Goal: Task Accomplishment & Management: Complete application form

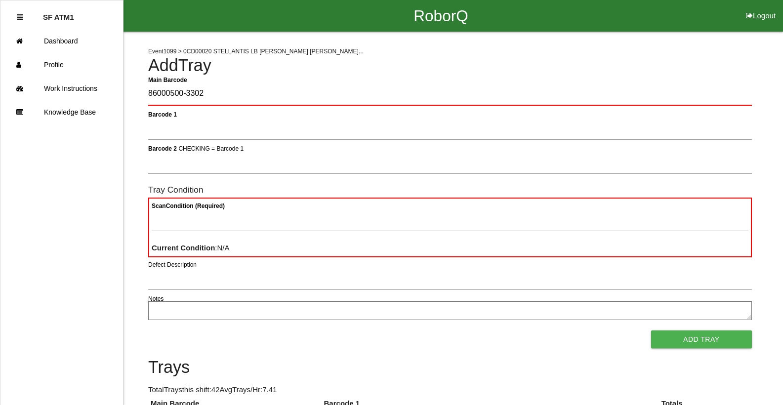
type Barcode "86000500-3302"
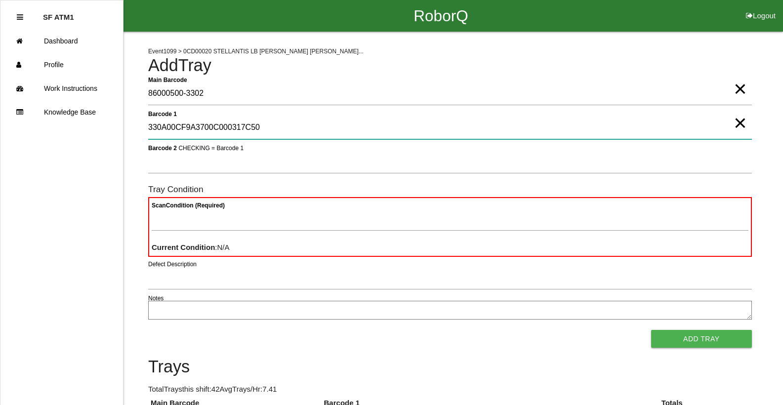
type 1 "330A00CF9A3700C000317C50"
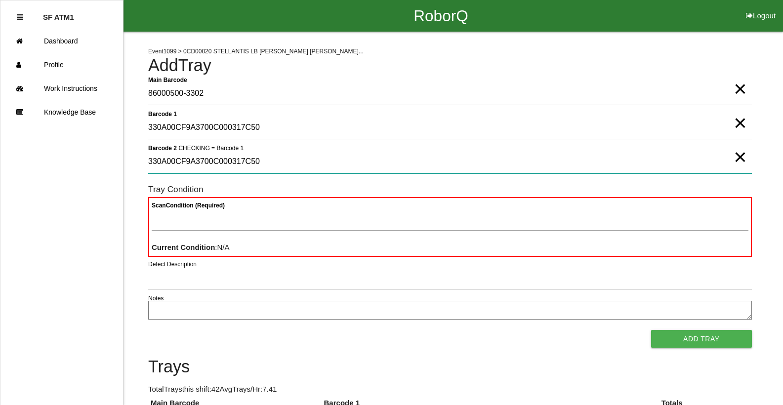
type 2 "330A00CF9A3700C000317C50"
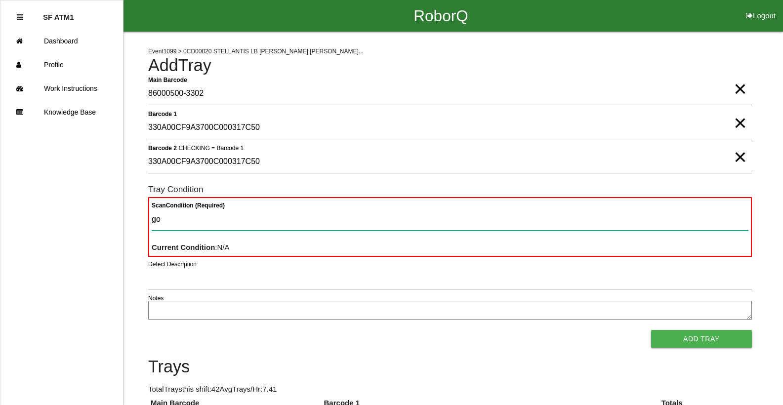
type Condition "goo"
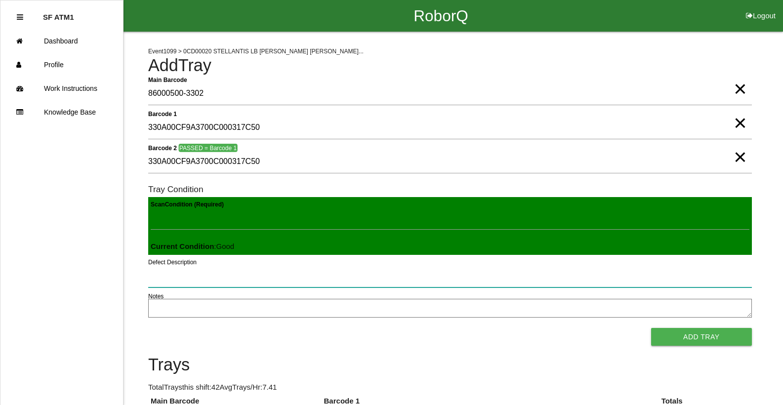
click at [651, 328] on button "Add Tray" at bounding box center [701, 337] width 101 height 18
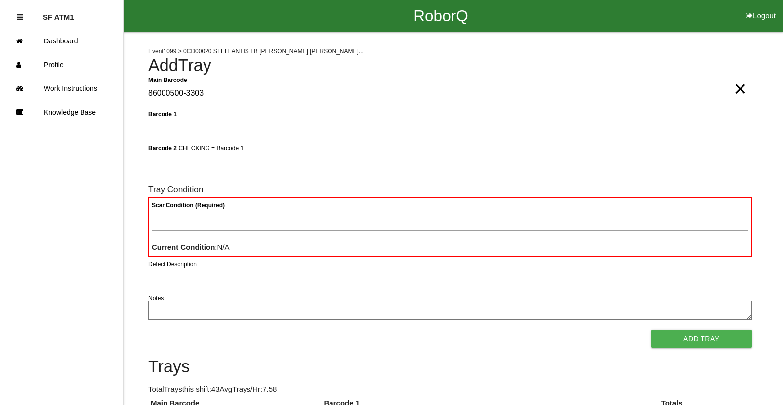
type Barcode "86000500-3303"
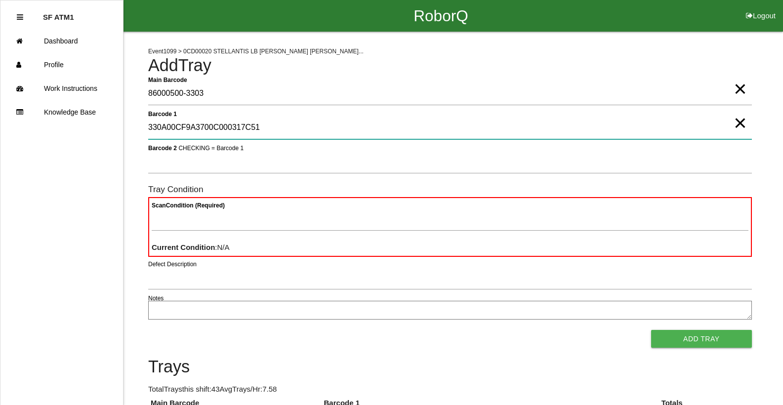
type 1 "330A00CF9A3700C000317C51"
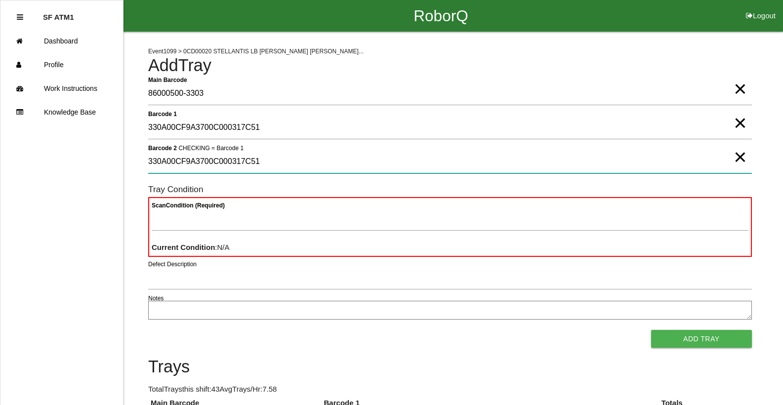
type 2 "330A00CF9A3700C000317C51"
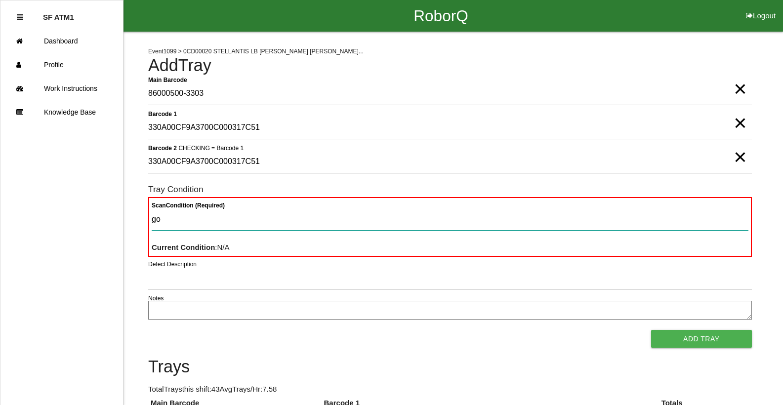
type Condition "goo"
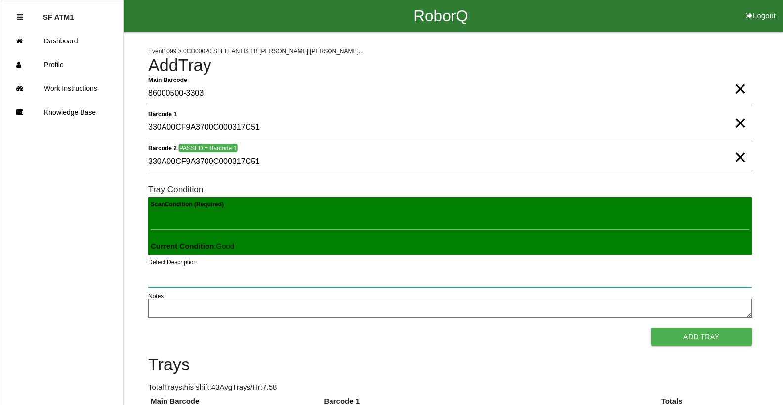
click at [651, 328] on button "Add Tray" at bounding box center [701, 337] width 101 height 18
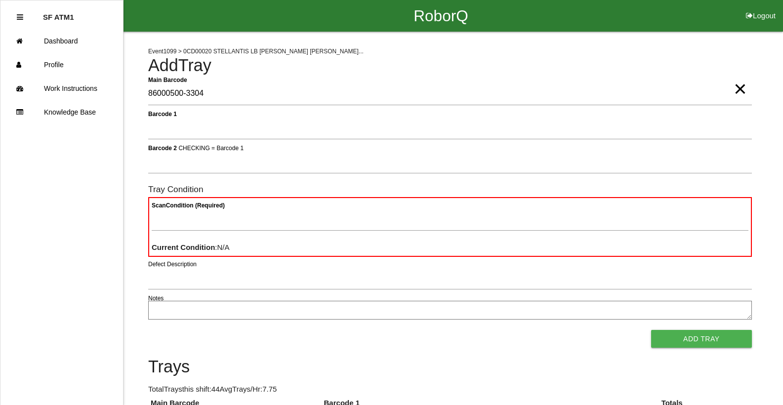
type Barcode "86000500-3304"
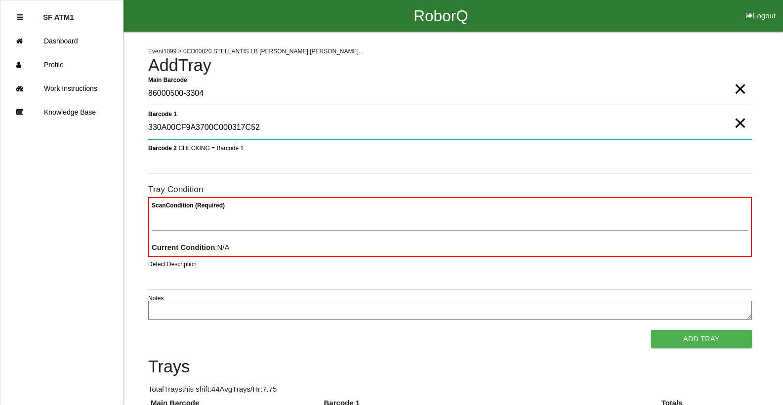
type 1 "330A00CF9A3700C000317C52"
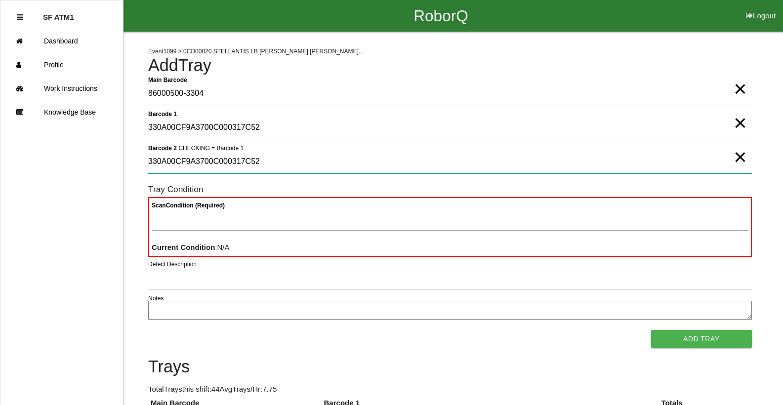
type 2 "330A00CF9A3700C000317C52"
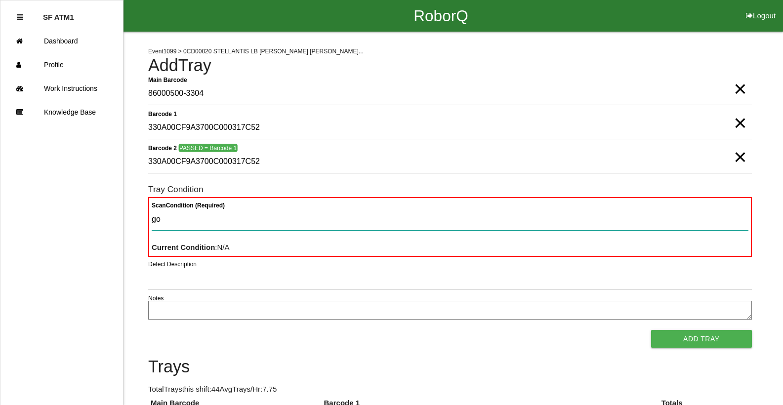
type Condition "goo"
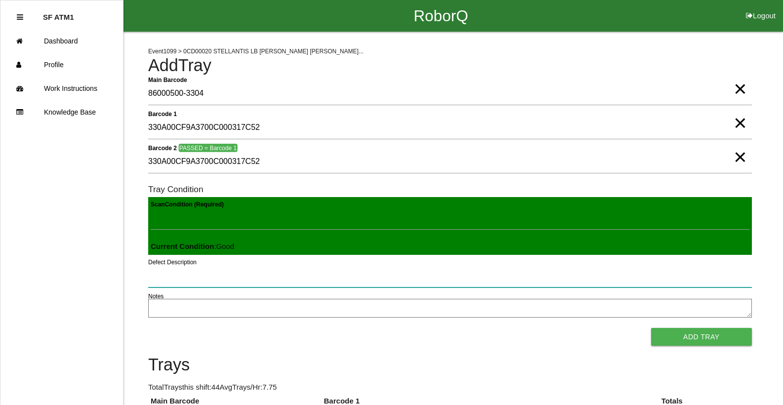
click at [651, 328] on button "Add Tray" at bounding box center [701, 337] width 101 height 18
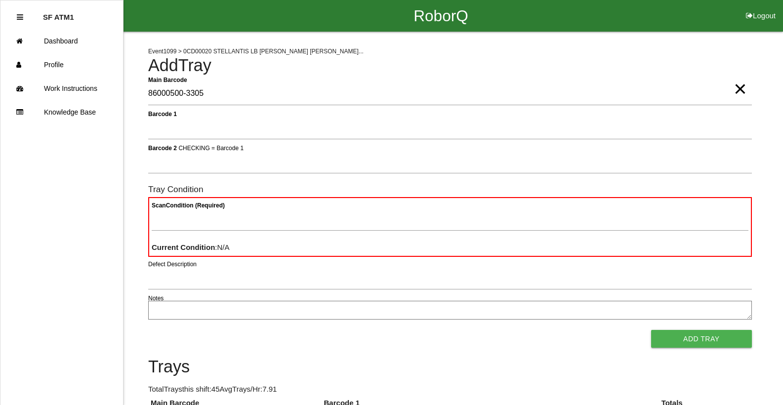
type Barcode "86000500-3305"
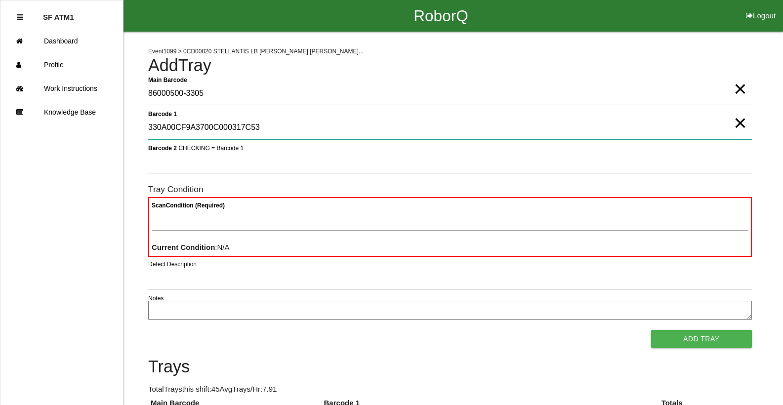
type 1 "330A00CF9A3700C000317C53"
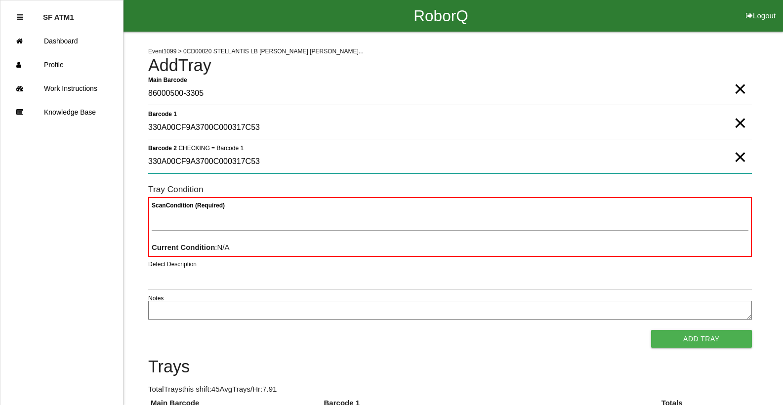
type 2 "330A00CF9A3700C000317C53"
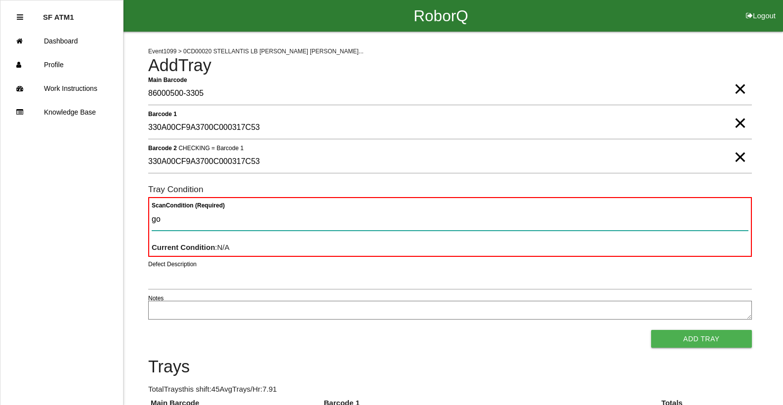
type Condition "goo"
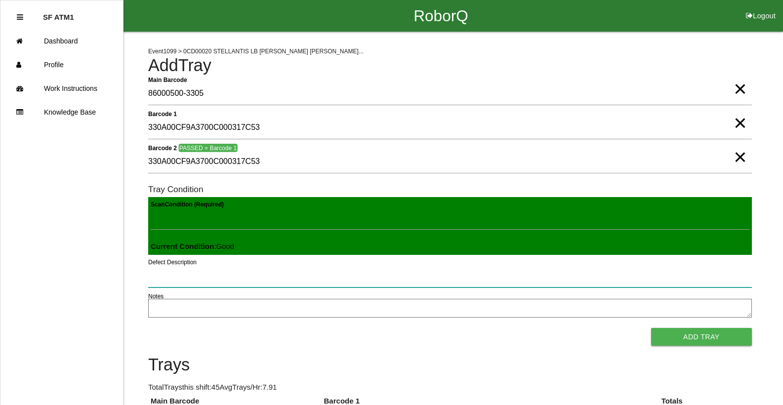
click at [651, 328] on button "Add Tray" at bounding box center [701, 337] width 101 height 18
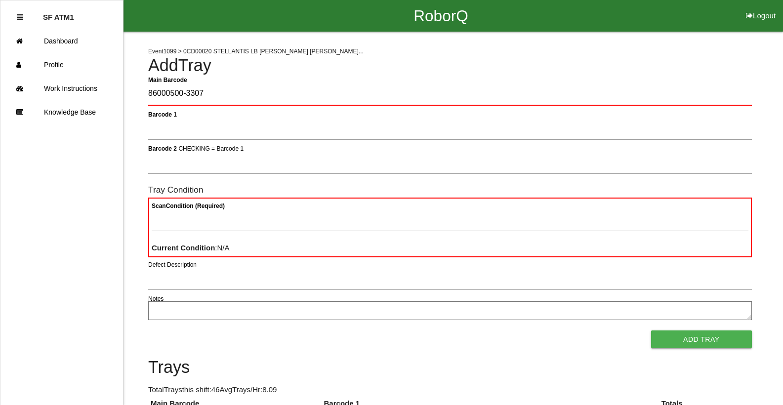
type Barcode "86000500-3307"
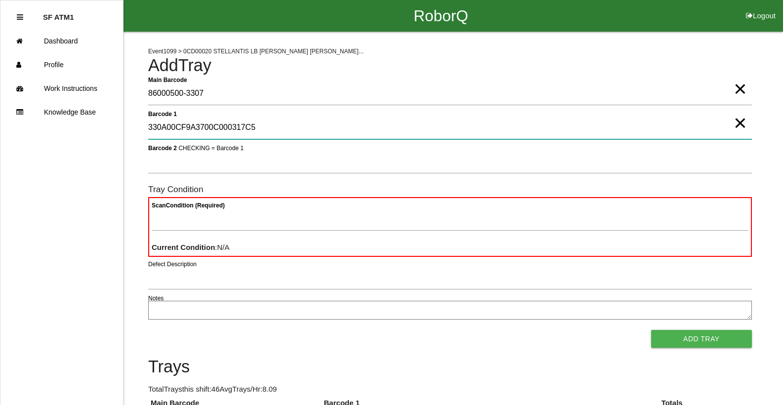
type 1 "330A00CF9A3700C000317C54"
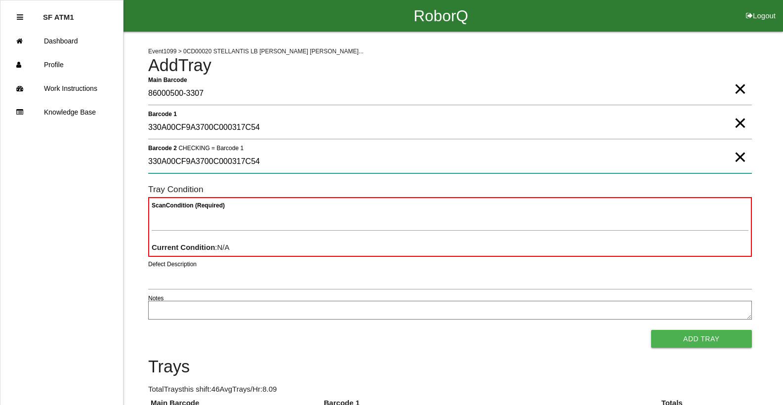
type 2 "330A00CF9A3700C000317C54"
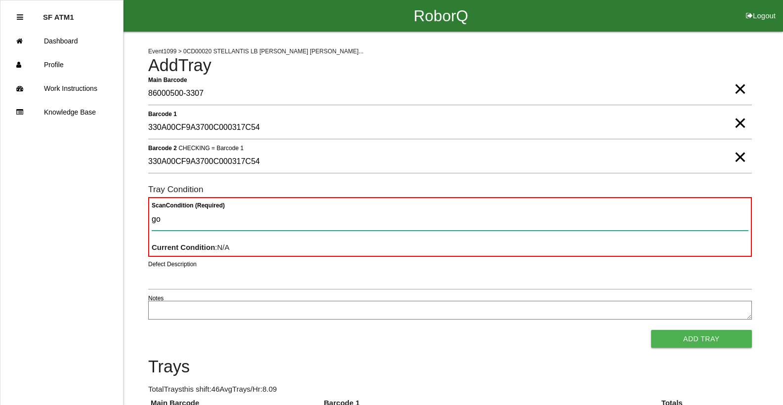
type Condition "goo"
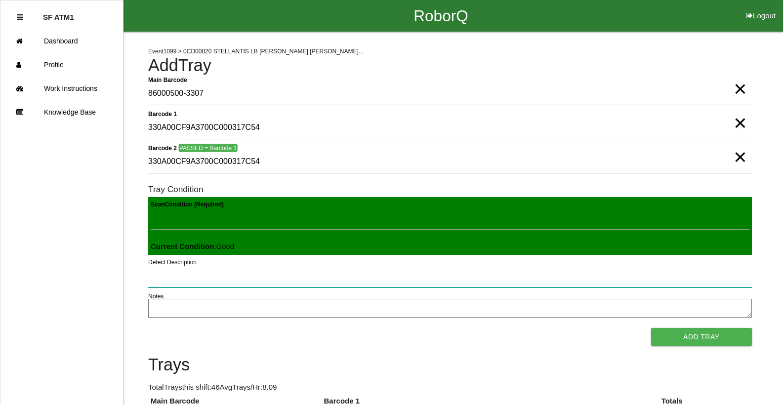
click at [651, 328] on button "Add Tray" at bounding box center [701, 337] width 101 height 18
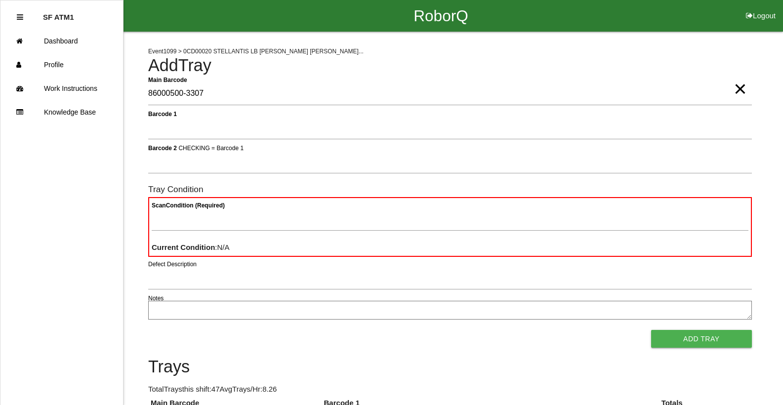
type Barcode "86000500-3307"
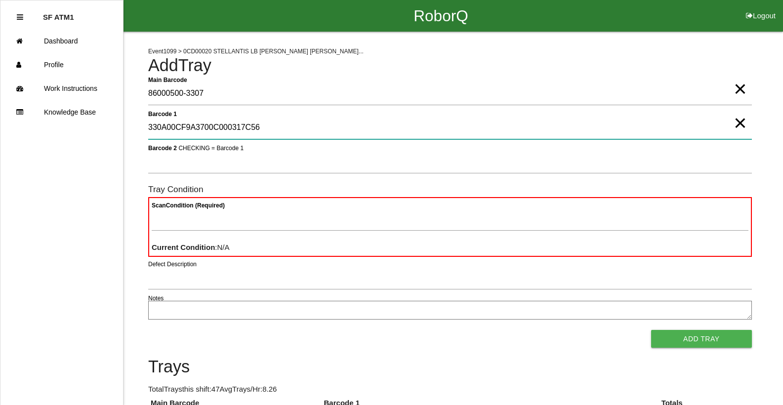
type 1 "330A00CF9A3700C000317C56"
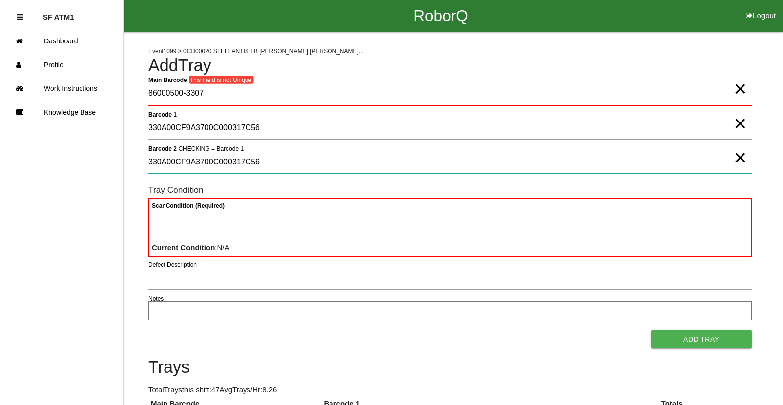
type 2 "330A00CF9A3700C000317C56"
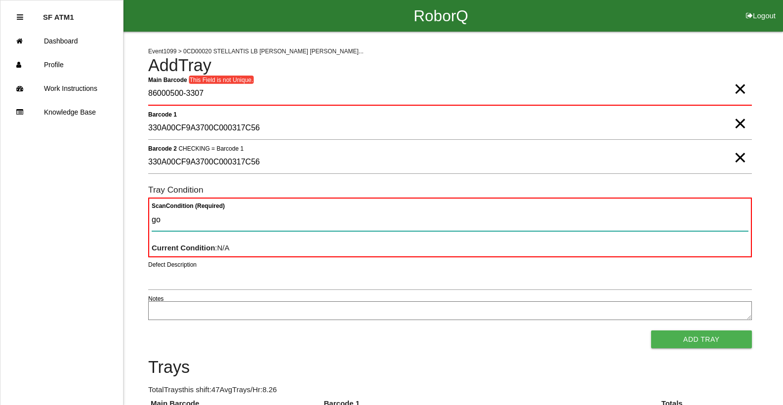
type Condition "goo"
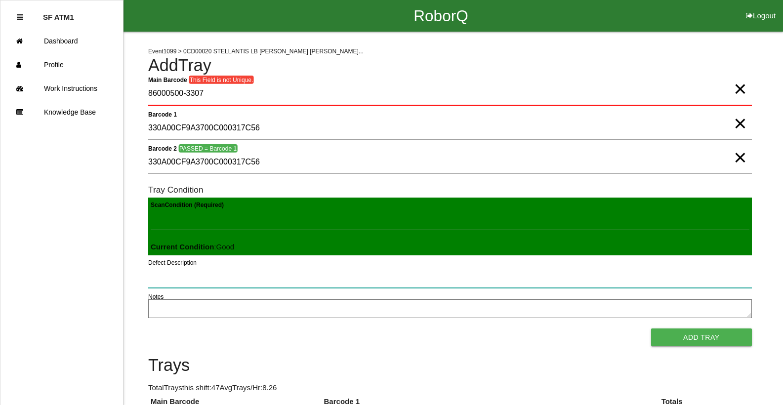
click at [651, 329] on button "Add Tray" at bounding box center [701, 338] width 101 height 18
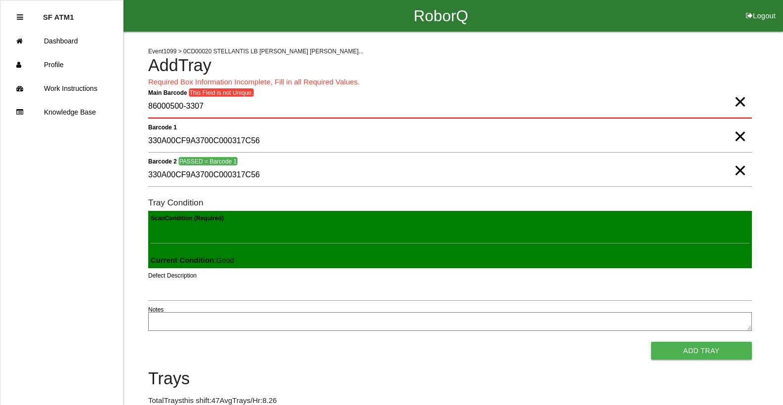
click at [738, 102] on span "×" at bounding box center [740, 92] width 13 height 20
click at [741, 104] on Barcode "Main Barcode This Field is not Unique." at bounding box center [450, 106] width 604 height 23
click at [740, 136] on span "×" at bounding box center [740, 127] width 13 height 20
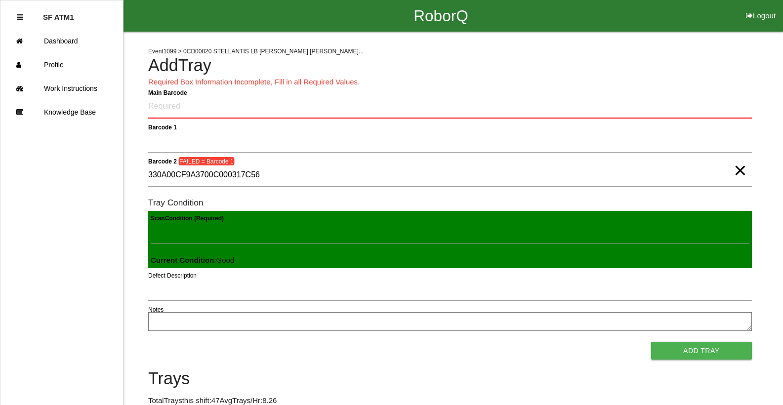
click at [741, 170] on span "×" at bounding box center [740, 161] width 13 height 20
click at [679, 99] on Barcode "Main Barcode" at bounding box center [450, 106] width 604 height 23
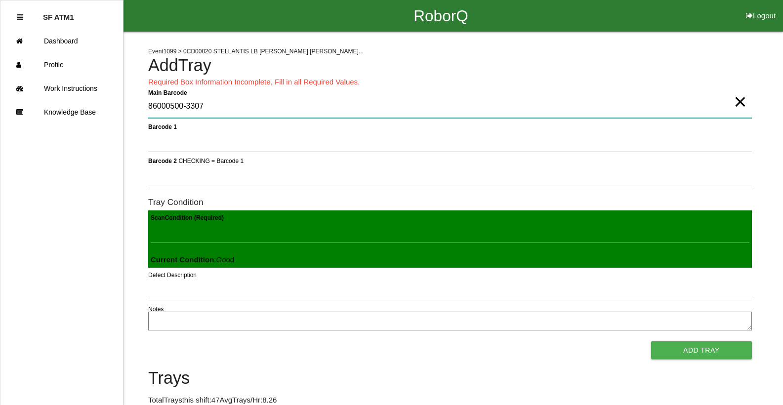
type Barcode "86000500-3307"
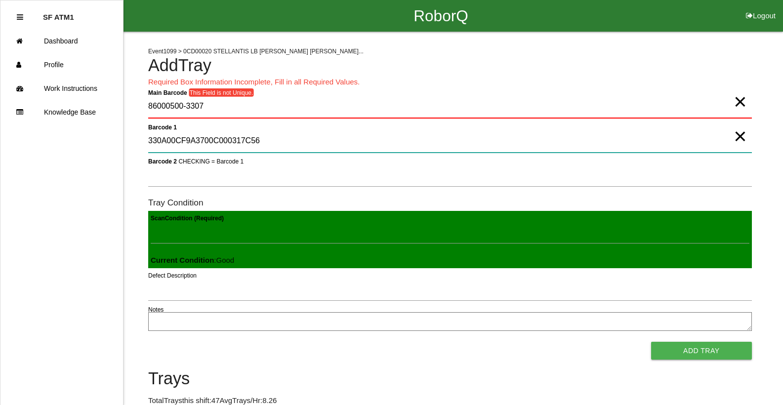
type 1 "330A00CF9A3700C000317C56"
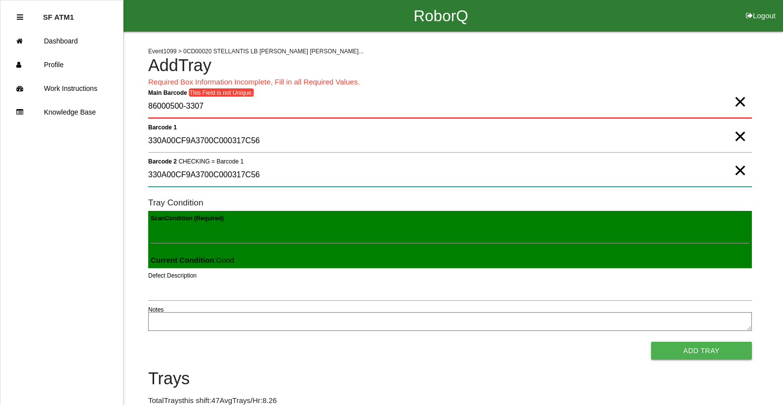
type 2 "330A00CF9A3700C000317C56"
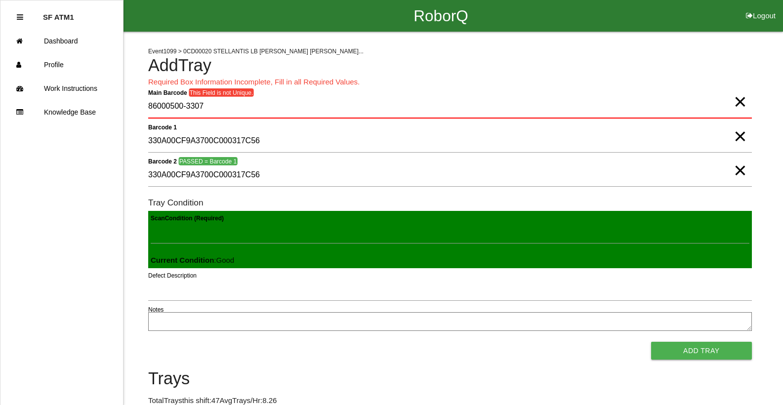
click at [746, 102] on span "×" at bounding box center [740, 92] width 13 height 20
click at [736, 136] on span "×" at bounding box center [740, 127] width 13 height 20
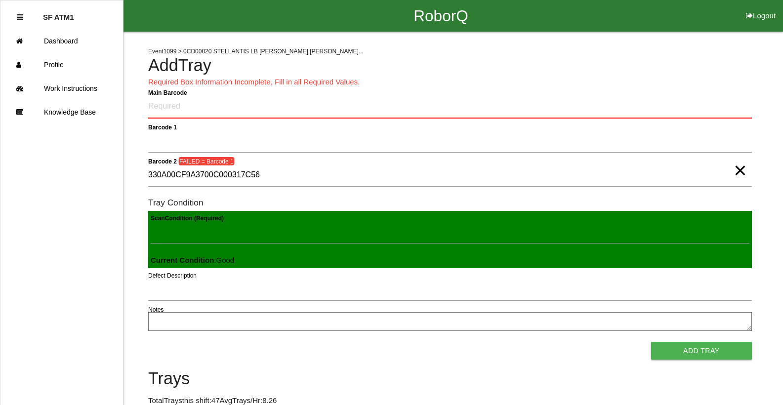
click at [744, 170] on span "×" at bounding box center [740, 161] width 13 height 20
click at [724, 111] on Barcode "Main Barcode" at bounding box center [450, 106] width 604 height 23
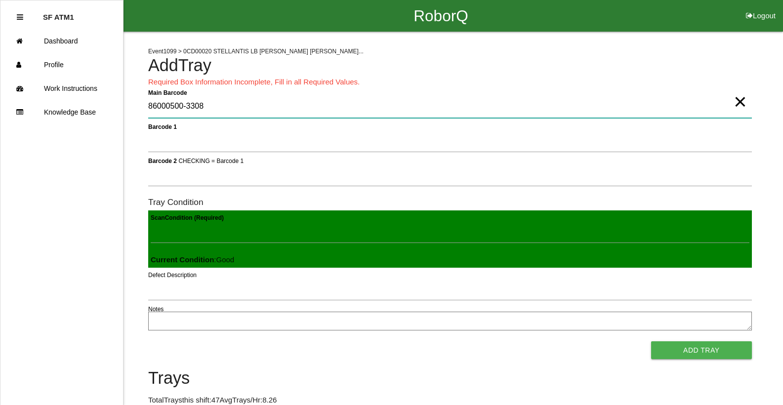
type Barcode "86000500-3308"
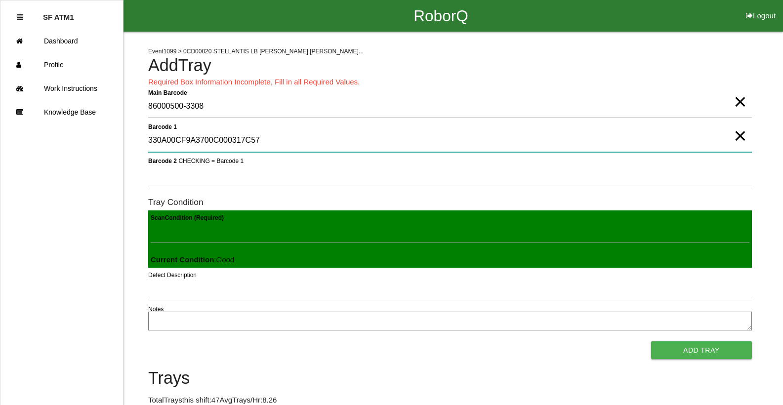
type 1 "330A00CF9A3700C000317C57"
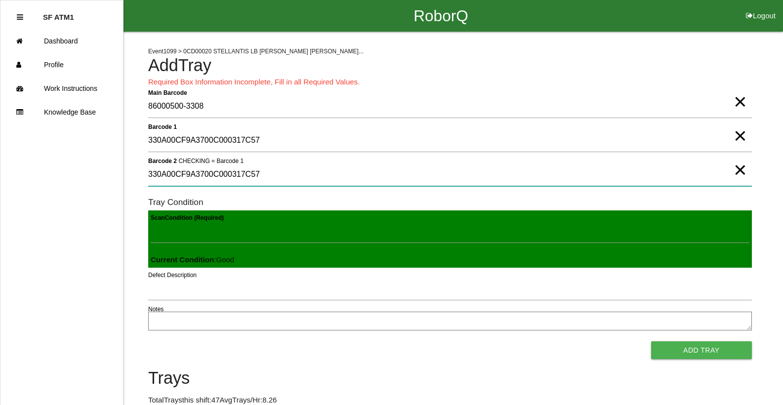
type 2 "330A00CF9A3700C000317C57"
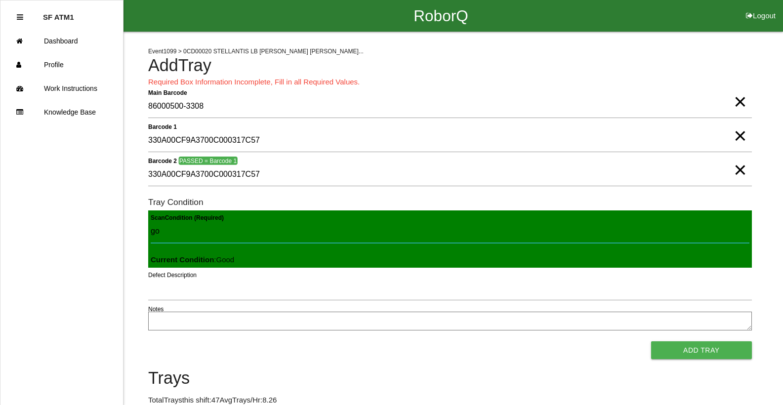
type Condition "goo"
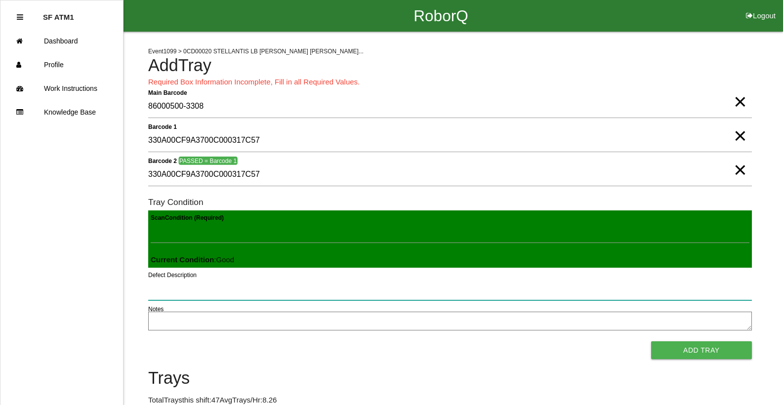
click button "Add Tray" at bounding box center [701, 350] width 101 height 18
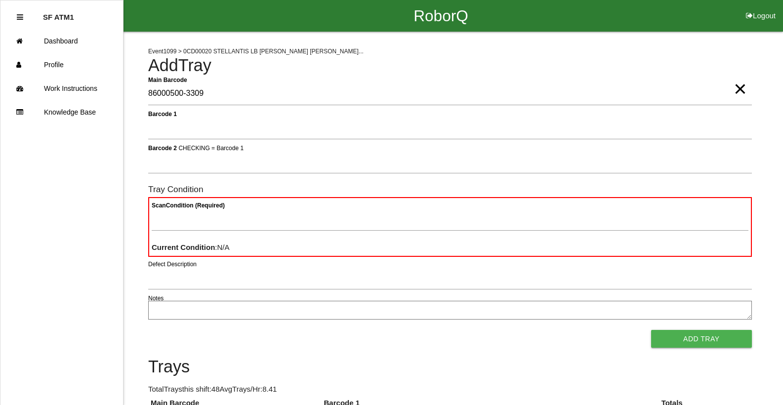
type Barcode "86000500-3309"
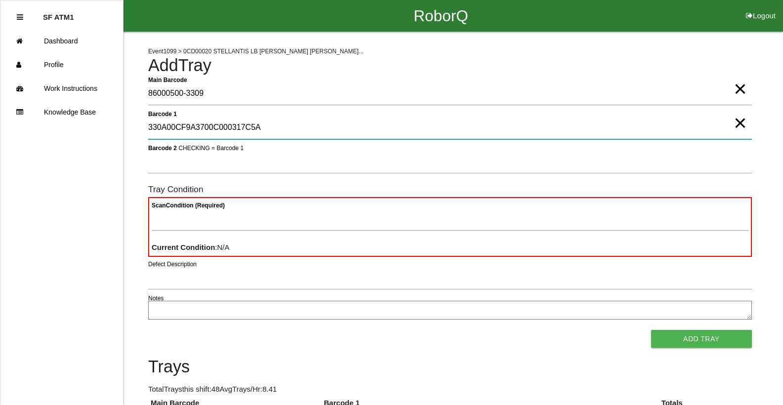
type 1 "330A00CF9A3700C000317C5A"
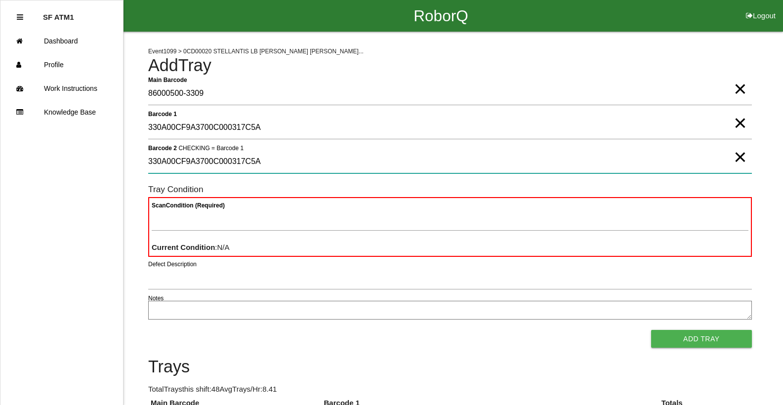
type 2 "330A00CF9A3700C000317C5A"
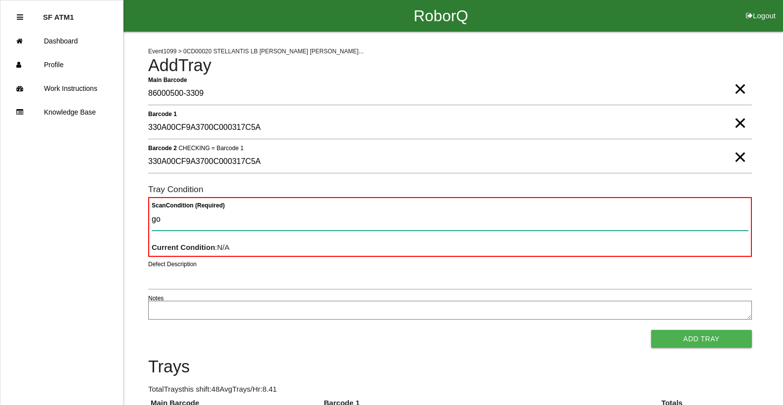
type Condition "goo"
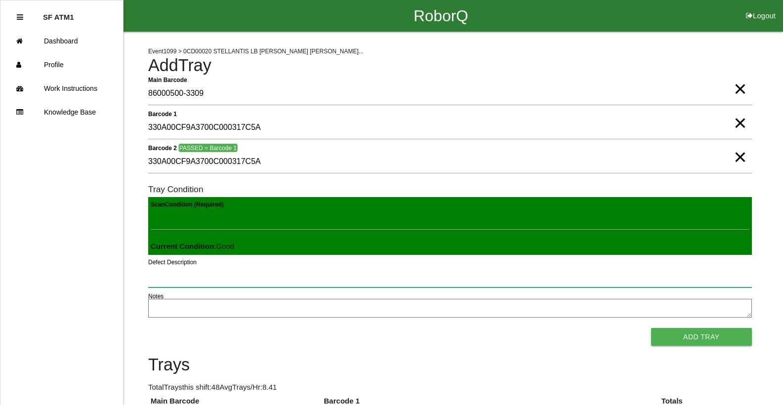
click at [651, 328] on button "Add Tray" at bounding box center [701, 337] width 101 height 18
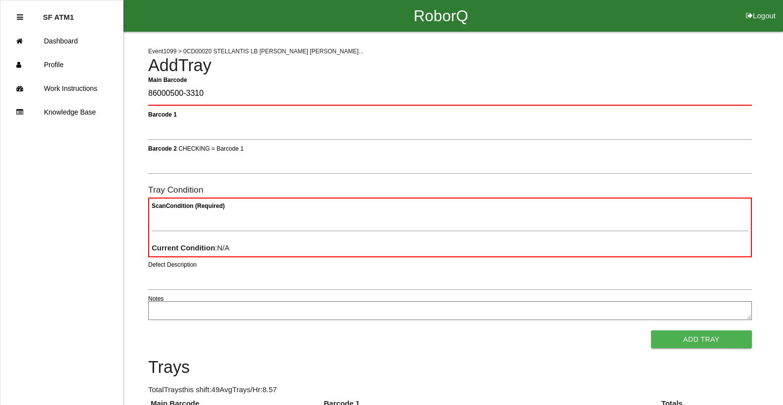
type Barcode "86000500-3310"
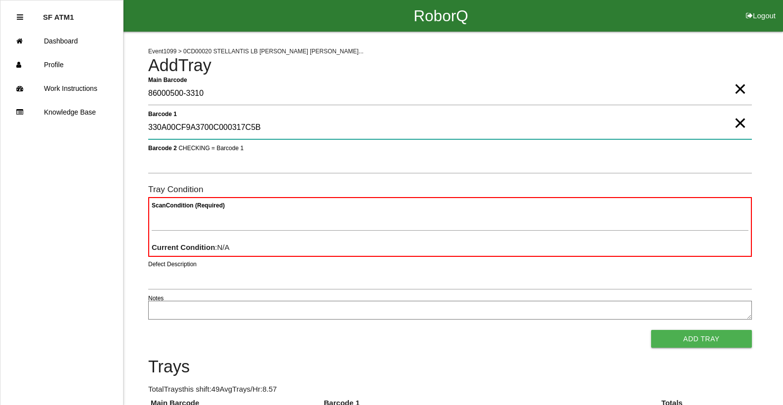
type 1 "330A00CF9A3700C000317C5B"
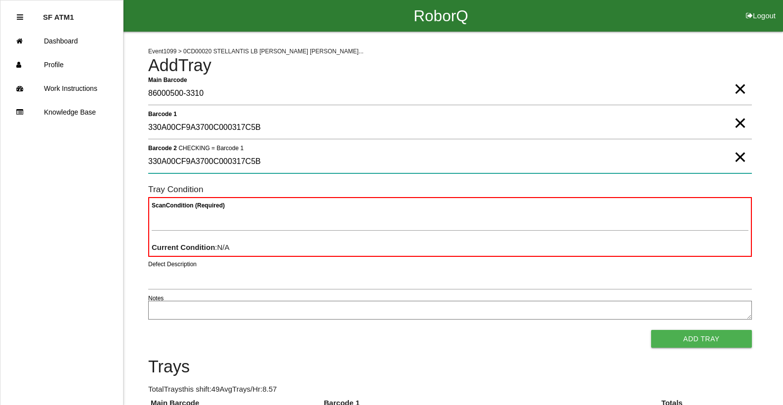
type 2 "330A00CF9A3700C000317C5B"
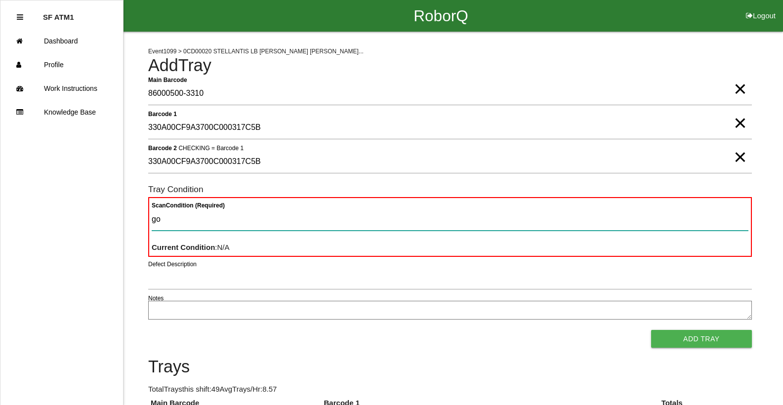
type Condition "goo"
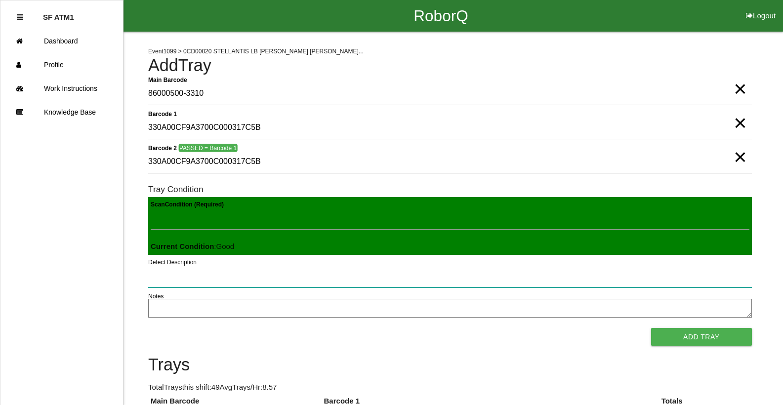
click at [651, 328] on button "Add Tray" at bounding box center [701, 337] width 101 height 18
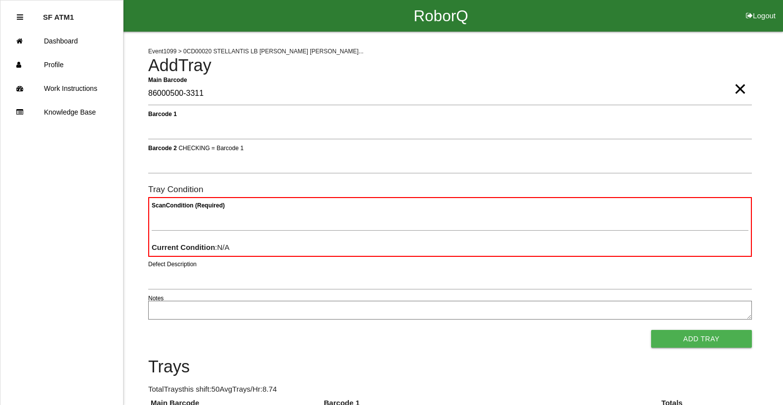
type Barcode "86000500-3311"
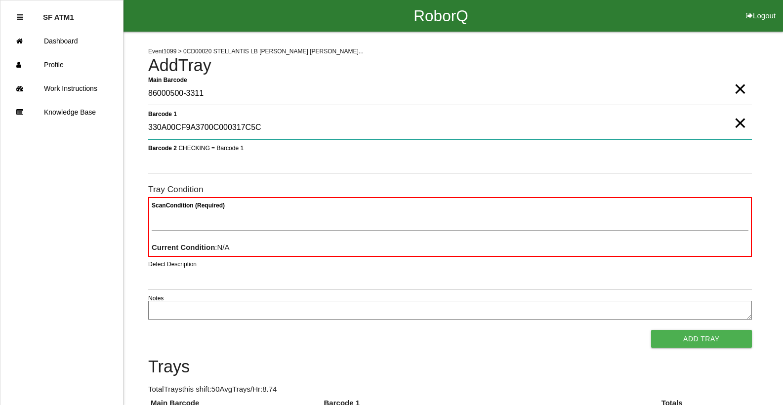
type 1 "330A00CF9A3700C000317C5C"
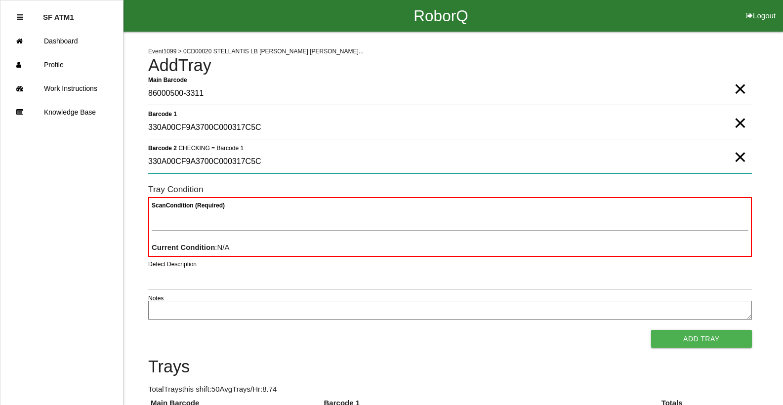
type 2 "330A00CF9A3700C000317C5C"
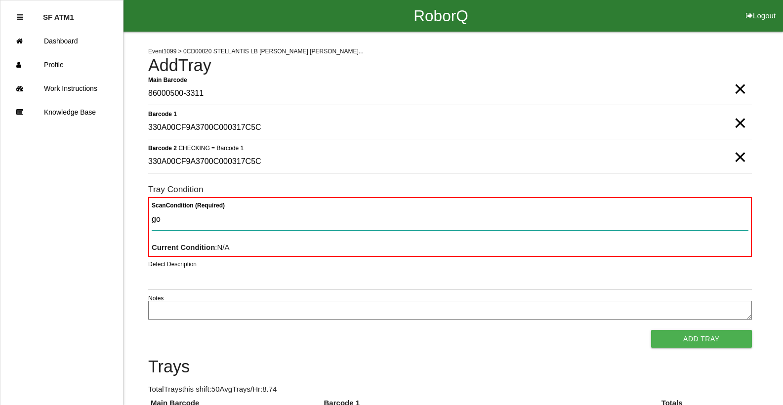
type Condition "goo"
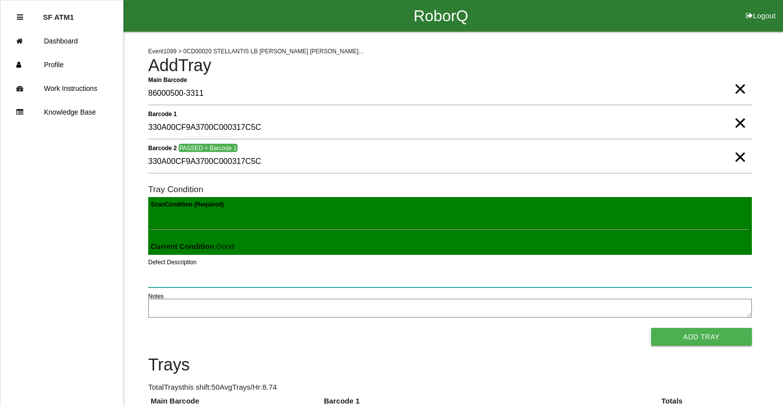
click at [651, 328] on button "Add Tray" at bounding box center [701, 337] width 101 height 18
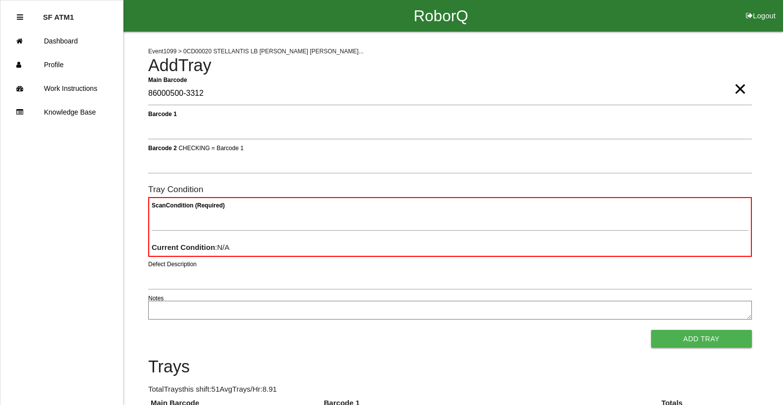
type Barcode "86000500-3312"
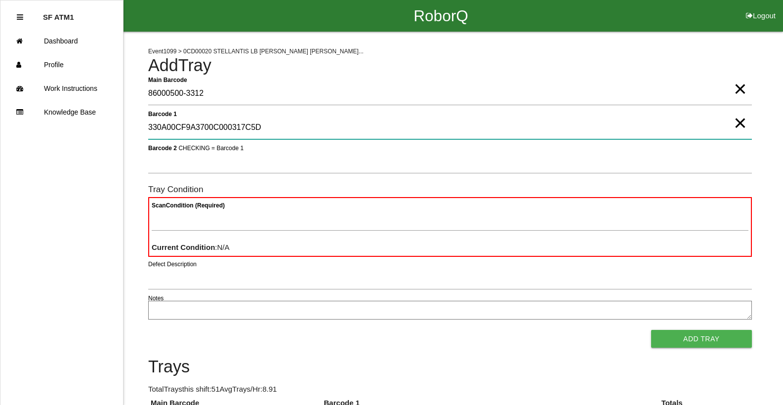
type 1 "330A00CF9A3700C000317C5D"
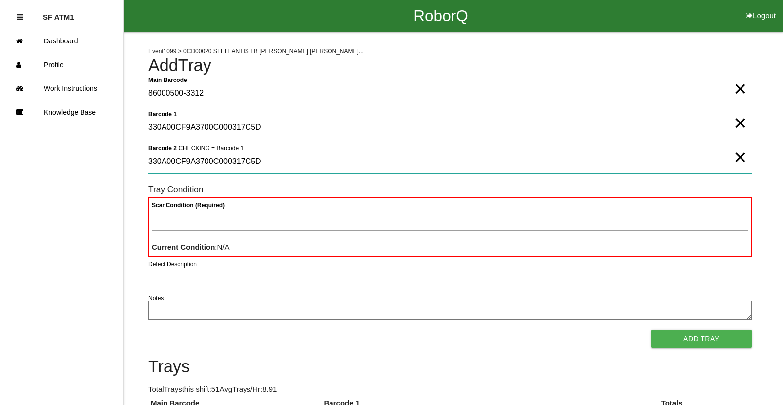
type 2 "330A00CF9A3700C000317C5D"
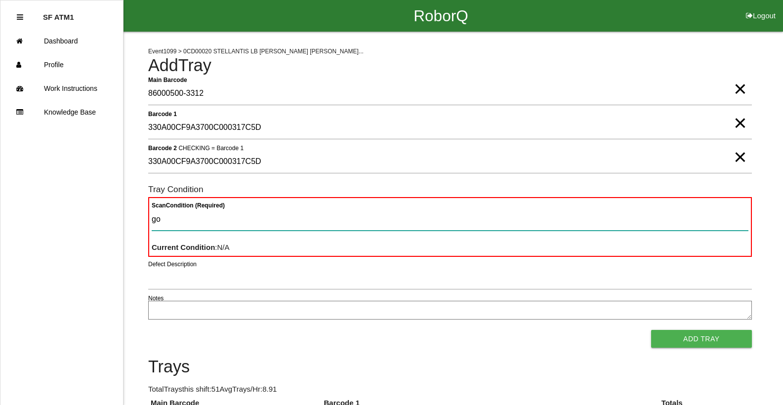
type Condition "goo"
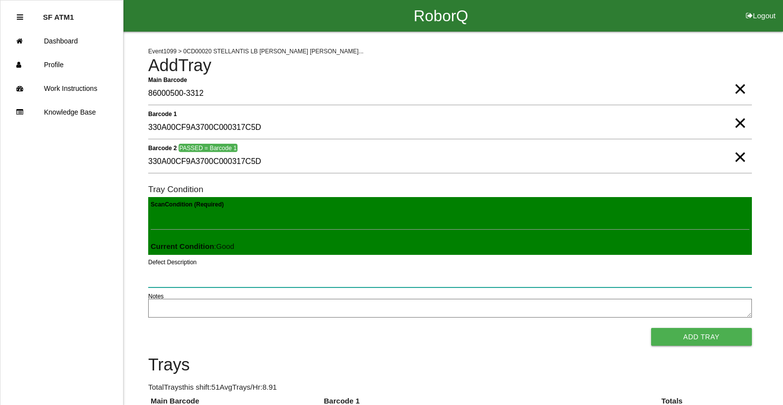
click at [651, 328] on button "Add Tray" at bounding box center [701, 337] width 101 height 18
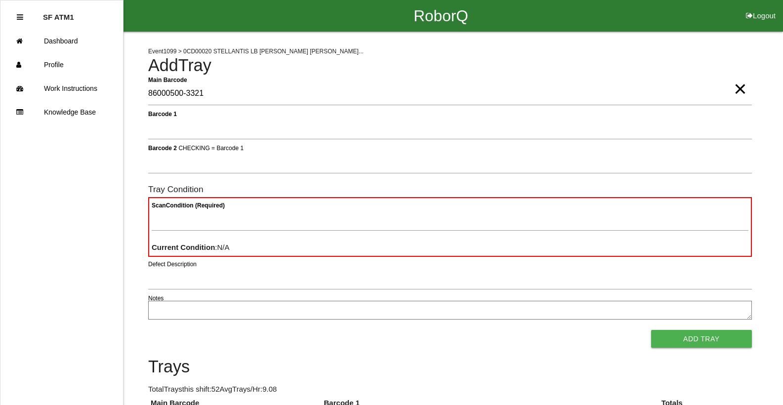
type Barcode "86000500-3321"
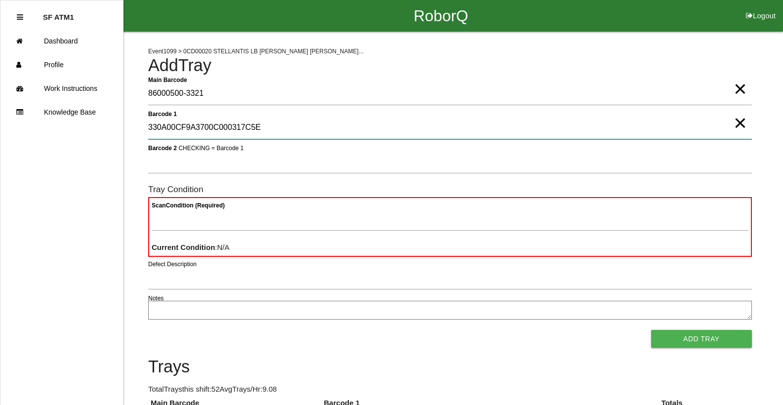
type 1 "330A00CF9A3700C000317C5E"
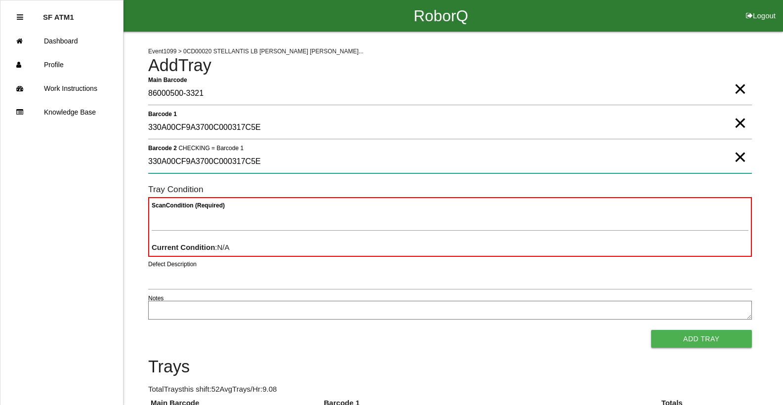
type 2 "330A00CF9A3700C000317C5E"
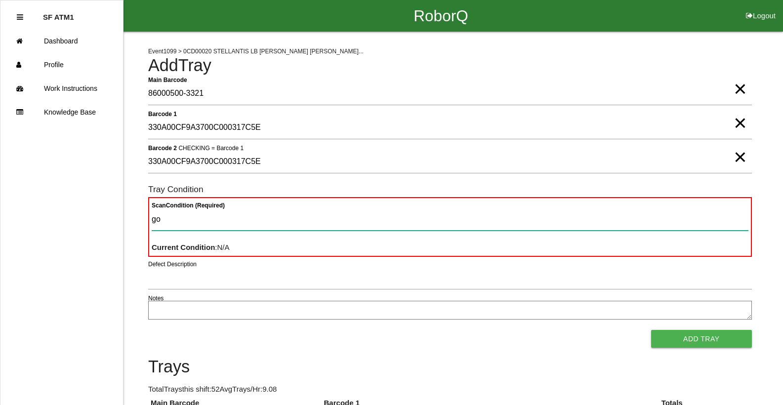
type Condition "goo"
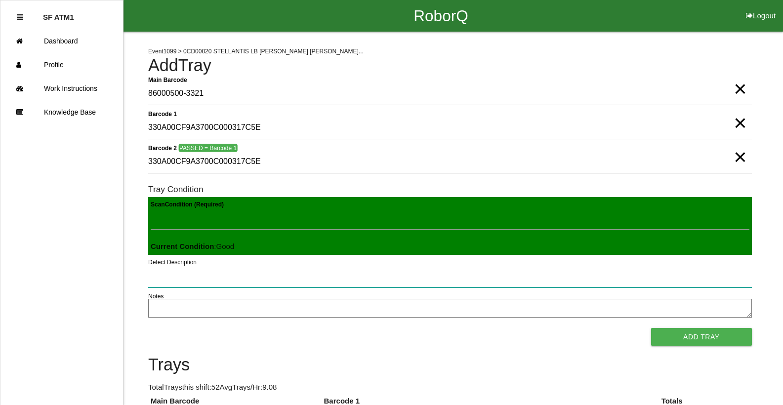
click at [651, 328] on button "Add Tray" at bounding box center [701, 337] width 101 height 18
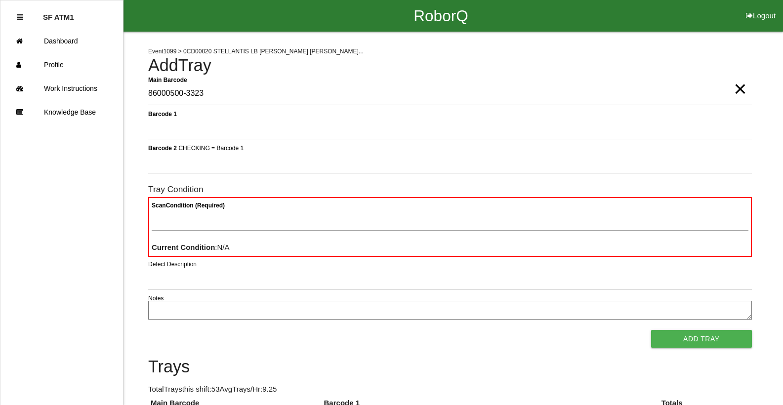
type Barcode "86000500-3323"
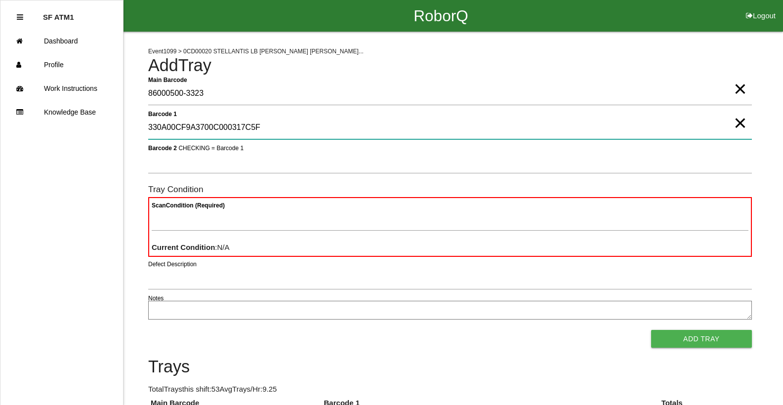
type 1 "330A00CF9A3700C000317C5F"
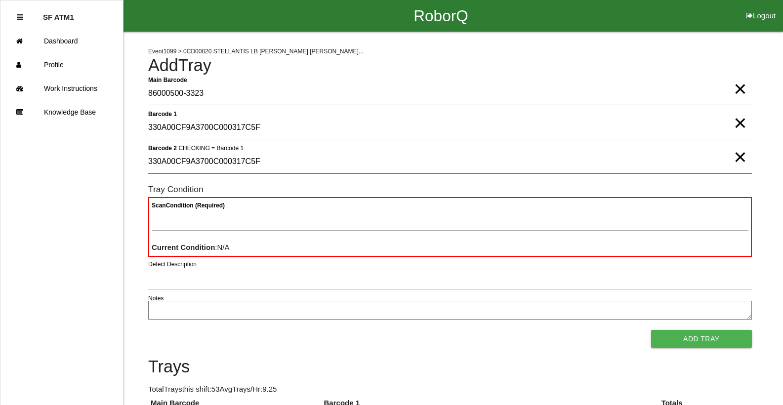
type 2 "330A00CF9A3700C000317C5F"
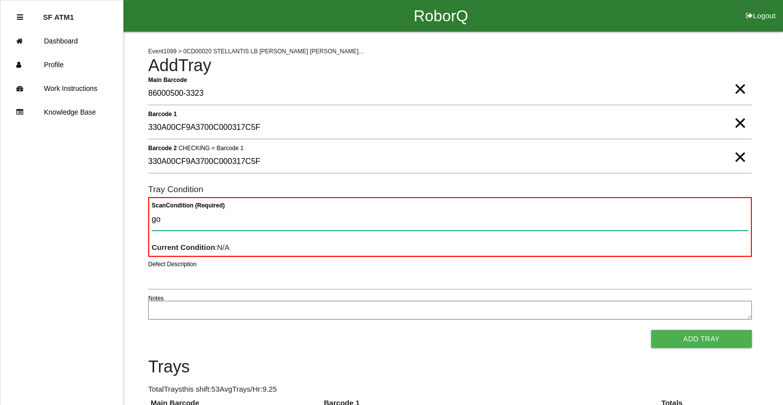
type Condition "goo"
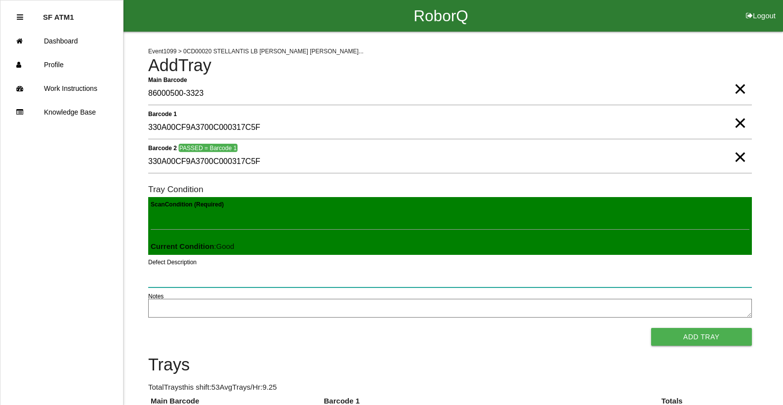
click at [651, 328] on button "Add Tray" at bounding box center [701, 337] width 101 height 18
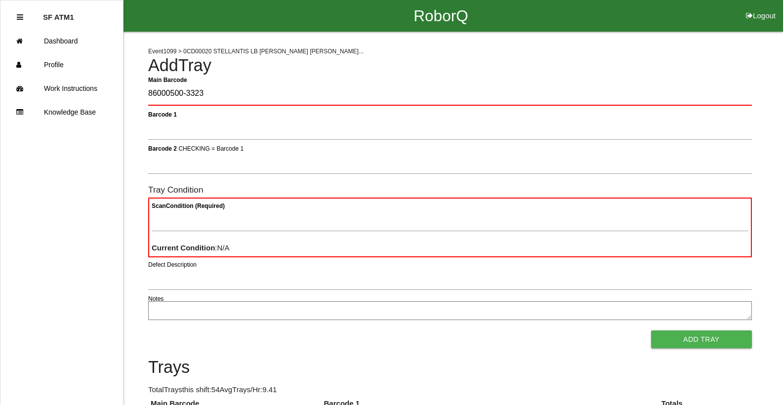
type Barcode "86000500-3323"
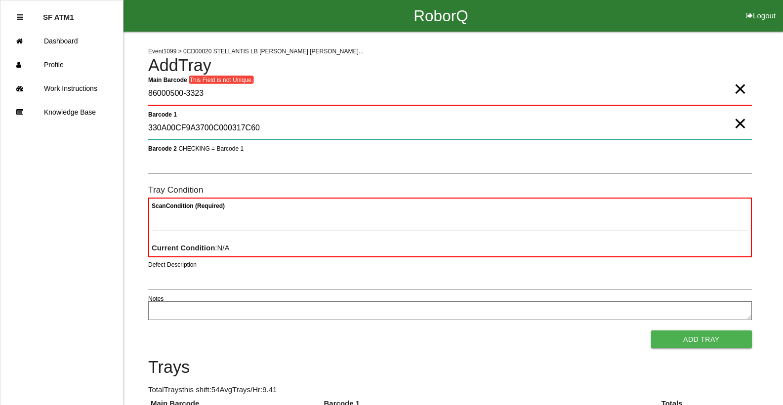
type 1 "330A00CF9A3700C000317C60"
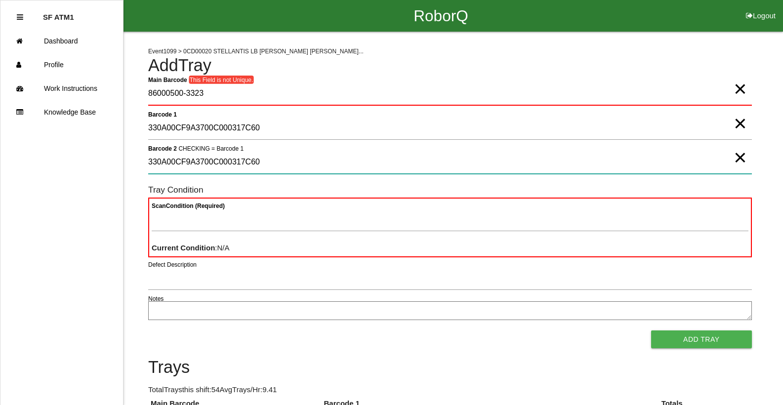
type 2 "330A00CF9A3700C000317C60"
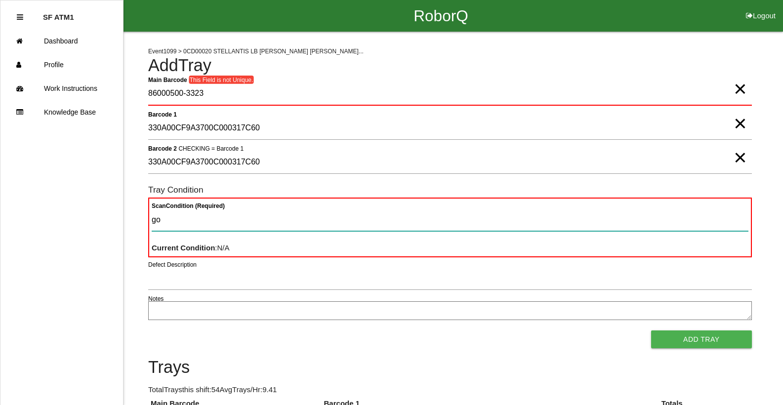
type Condition "goo"
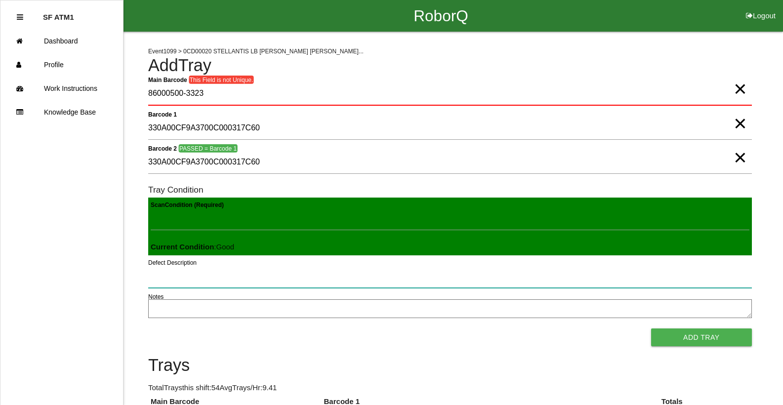
click at [651, 329] on button "Add Tray" at bounding box center [701, 338] width 101 height 18
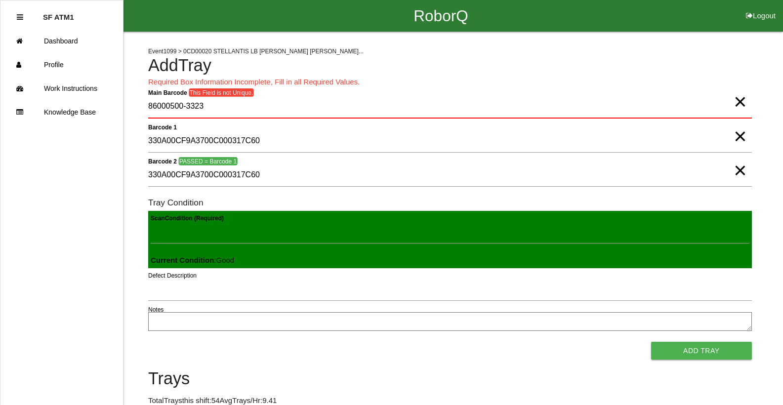
click at [736, 102] on span "×" at bounding box center [740, 92] width 13 height 20
click at [735, 136] on span "×" at bounding box center [740, 127] width 13 height 20
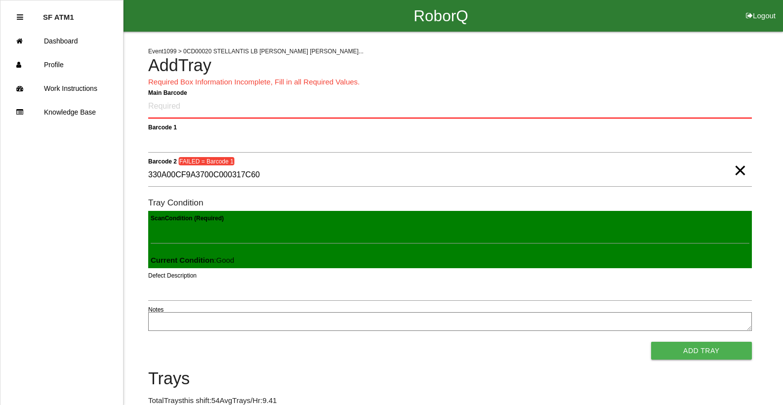
click at [740, 170] on span "×" at bounding box center [740, 161] width 13 height 20
click at [577, 105] on Barcode "Main Barcode" at bounding box center [450, 106] width 604 height 23
type Barcode "86000500-3323"
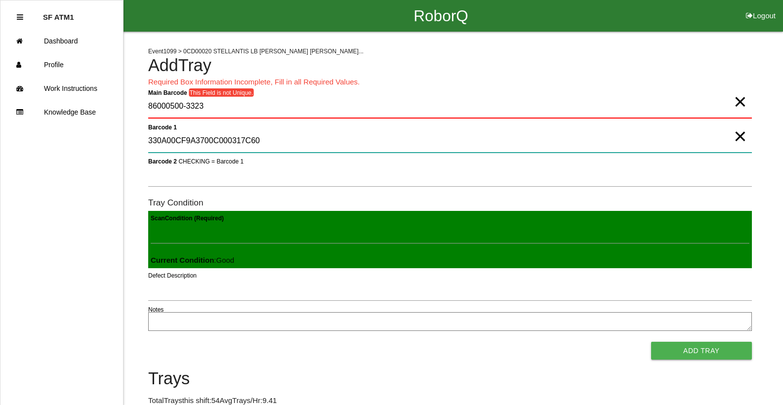
type 1 "330A00CF9A3700C000317C60"
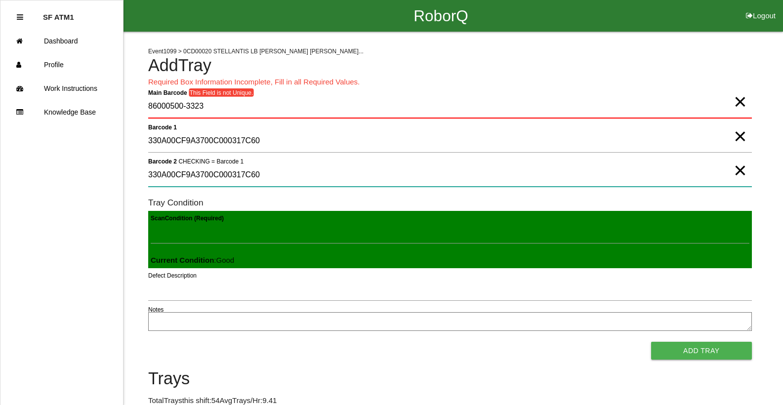
type 2 "330A00CF9A3700C000317C60"
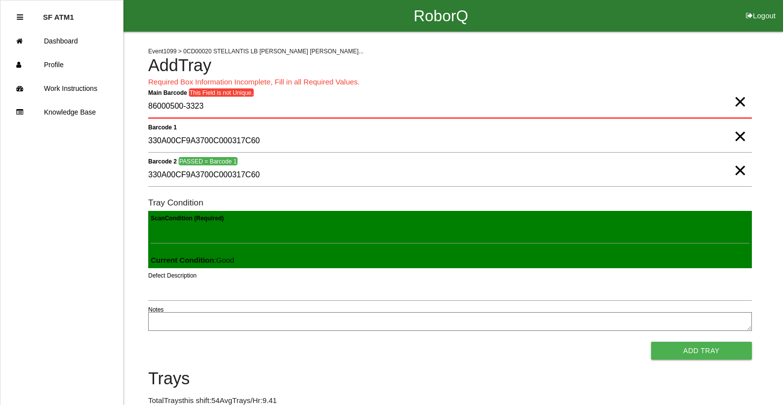
click at [739, 131] on span "×" at bounding box center [740, 127] width 13 height 20
click at [739, 115] on div "Main Barcode This Field is not Unique. 86000500-3323 ×" at bounding box center [450, 108] width 604 height 27
drag, startPoint x: 740, startPoint y: 103, endPoint x: 738, endPoint y: 124, distance: 20.9
click at [740, 102] on span "×" at bounding box center [740, 92] width 13 height 20
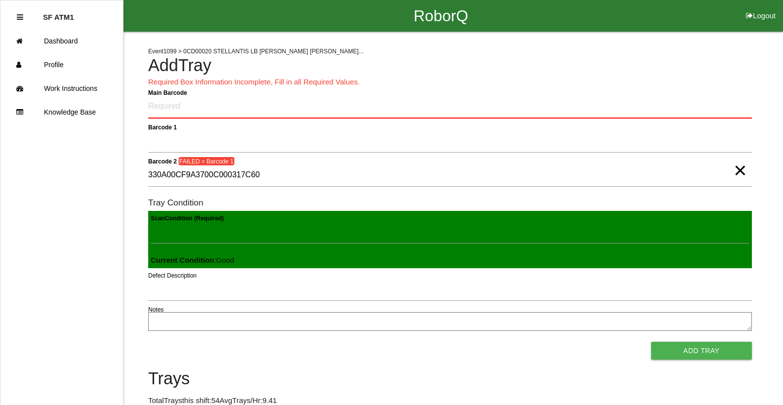
click at [739, 170] on span "×" at bounding box center [740, 161] width 13 height 20
click at [578, 107] on Barcode "Main Barcode" at bounding box center [450, 106] width 604 height 23
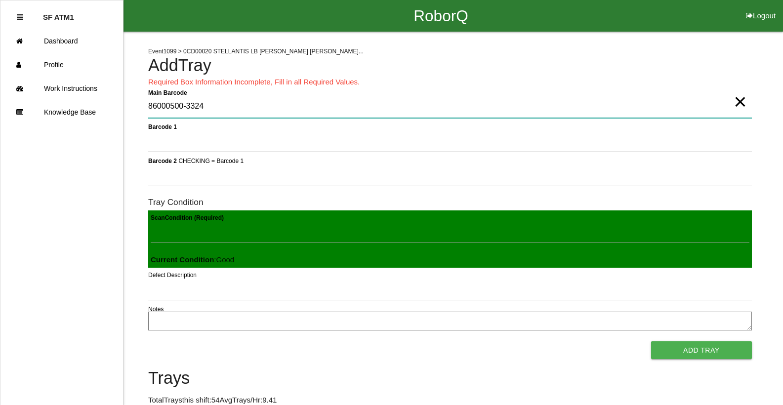
type Barcode "86000500-3324"
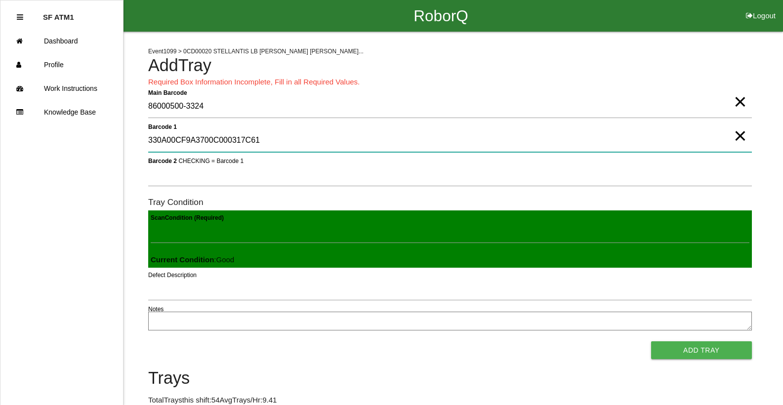
type 1 "330A00CF9A3700C000317C61"
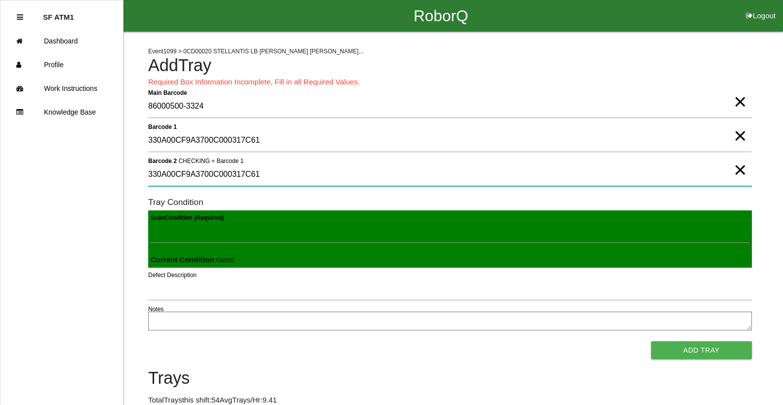
type 2 "330A00CF9A3700C000317C61"
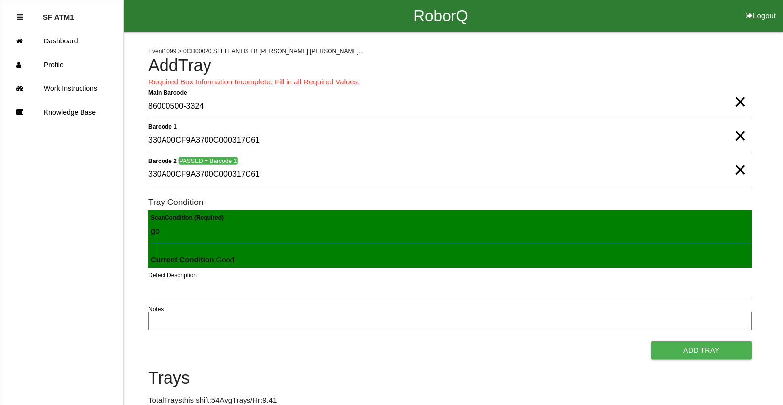
type Condition "goo"
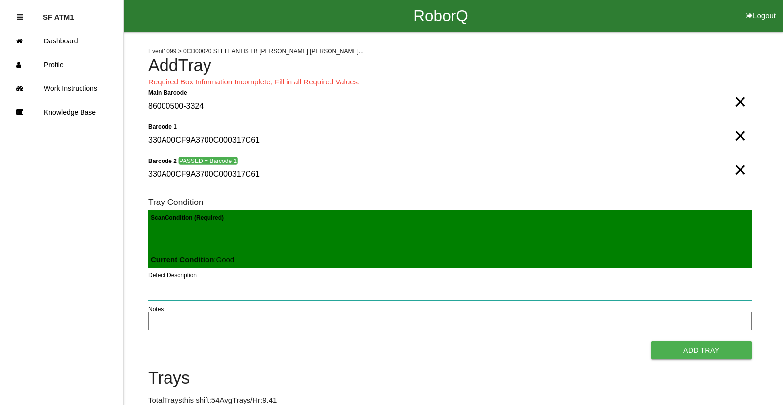
click at [651, 341] on button "Add Tray" at bounding box center [701, 350] width 101 height 18
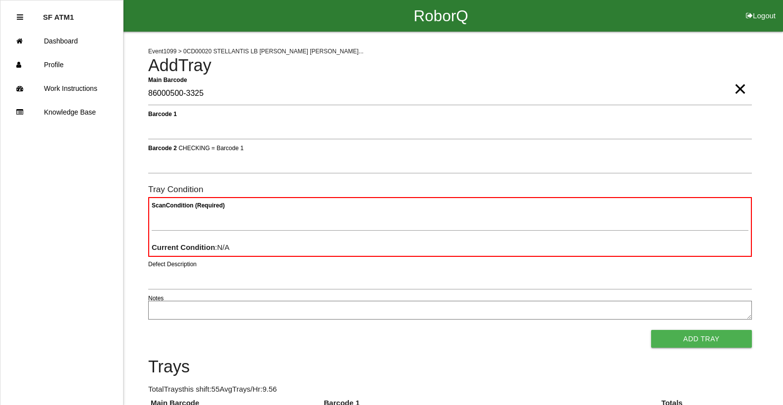
type Barcode "86000500-3325"
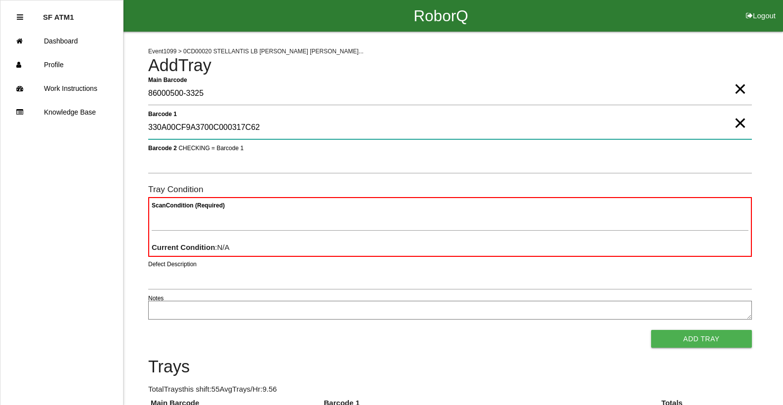
type 1 "330A00CF9A3700C000317C62"
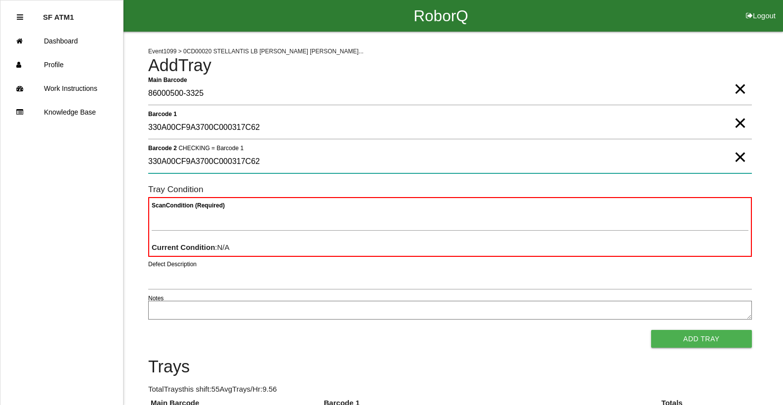
type 2 "330A00CF9A3700C000317C62"
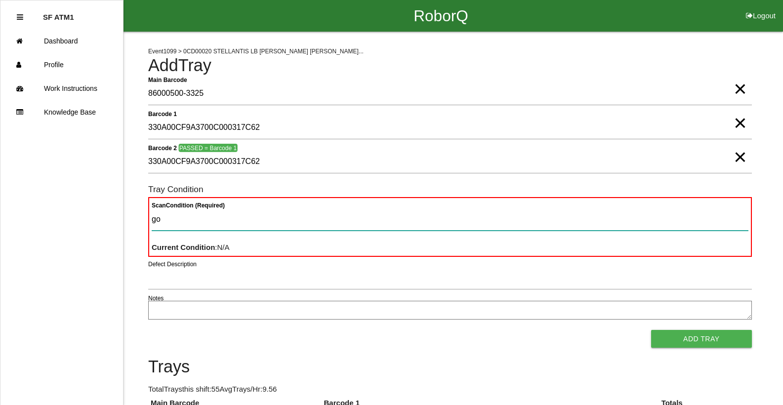
type Condition "goo"
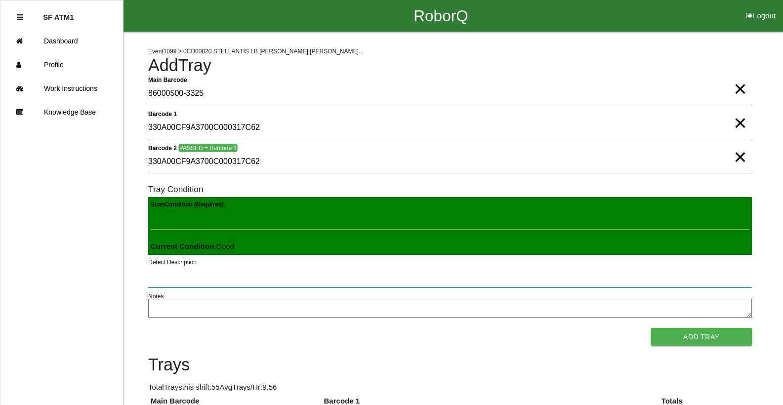
click at [651, 328] on button "Add Tray" at bounding box center [701, 337] width 101 height 18
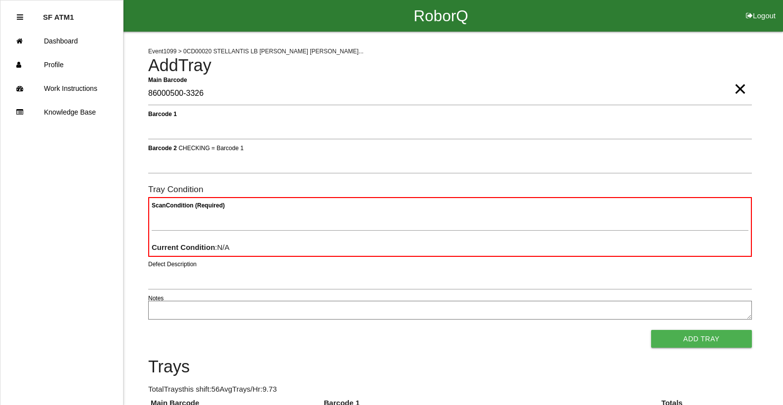
type Barcode "86000500-3326"
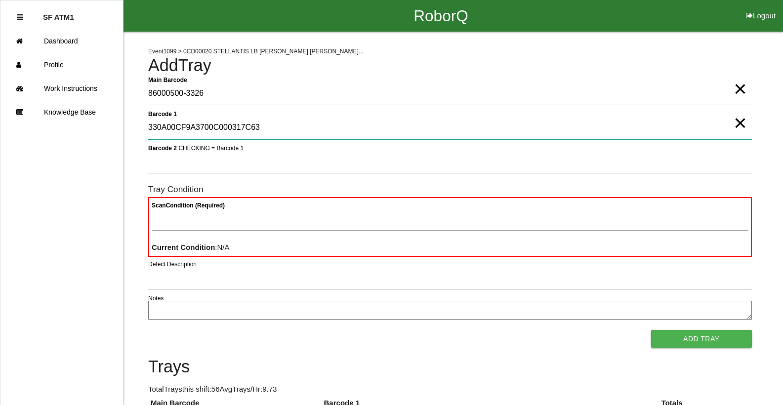
type 1 "330A00CF9A3700C000317C63"
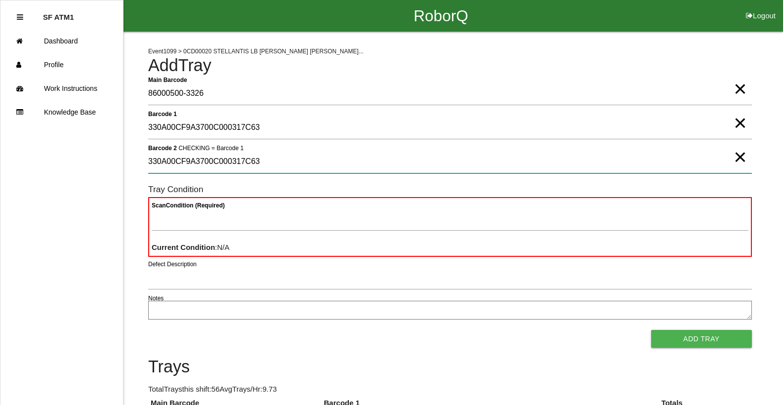
type 2 "330A00CF9A3700C000317C63"
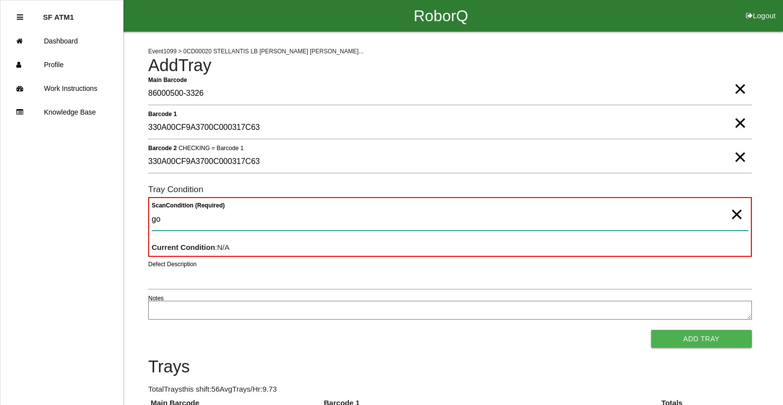
type Condition "goo"
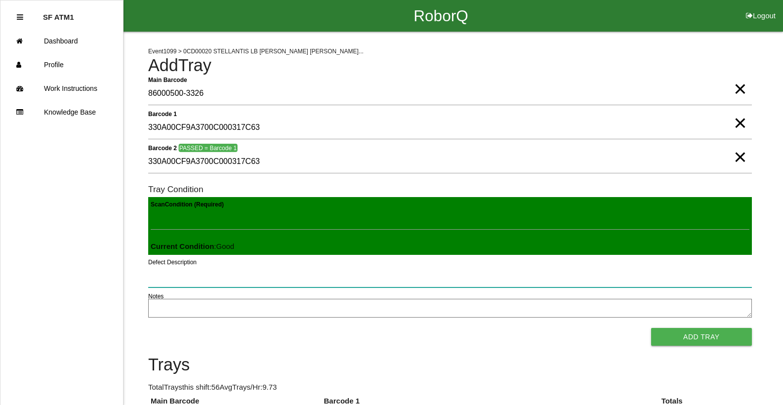
click at [651, 328] on button "Add Tray" at bounding box center [701, 337] width 101 height 18
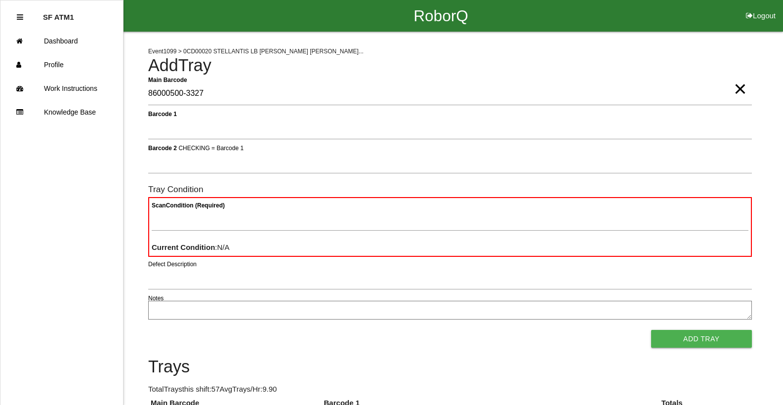
type Barcode "86000500-3327"
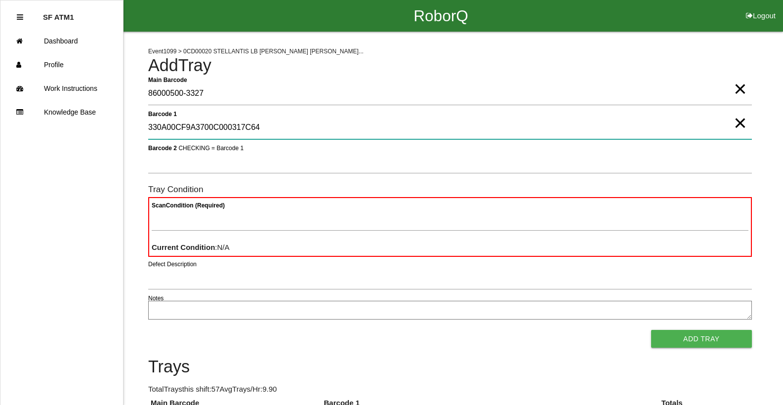
type 1 "330A00CF9A3700C000317C64"
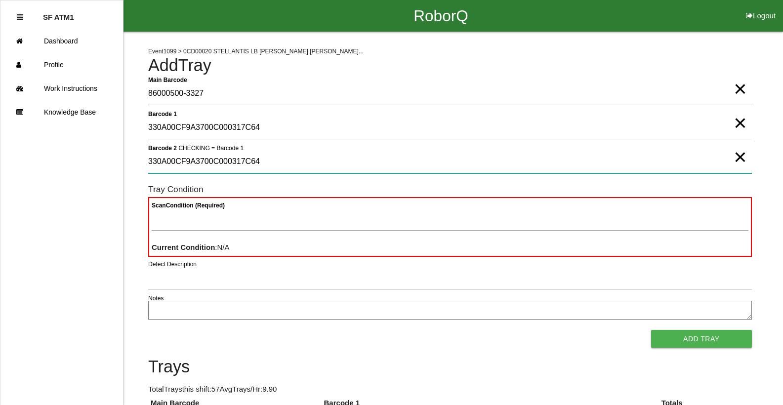
type 2 "330A00CF9A3700C000317C64"
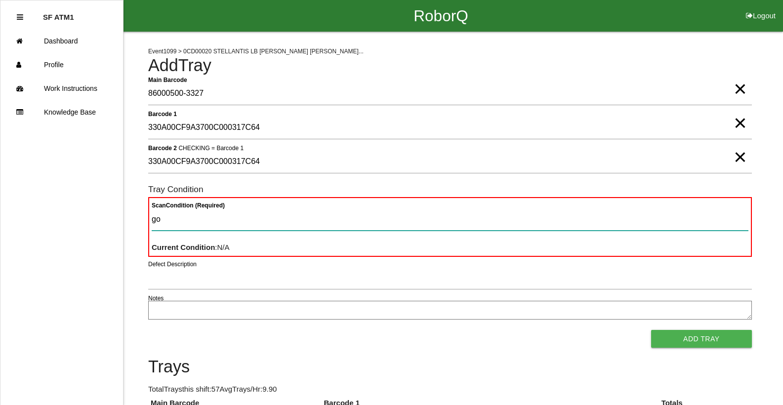
type Condition "goo"
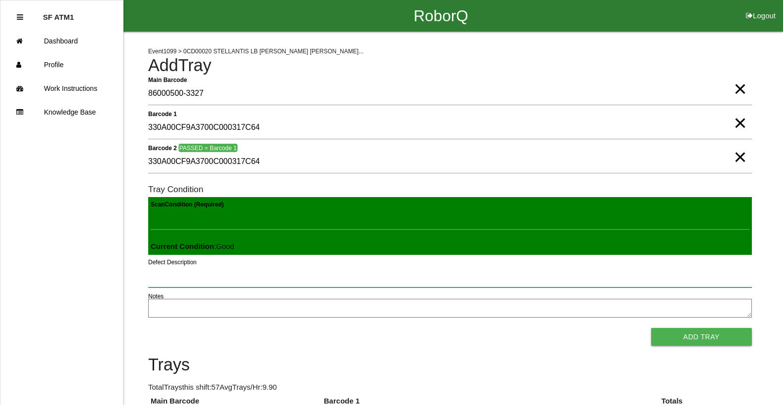
click at [651, 328] on button "Add Tray" at bounding box center [701, 337] width 101 height 18
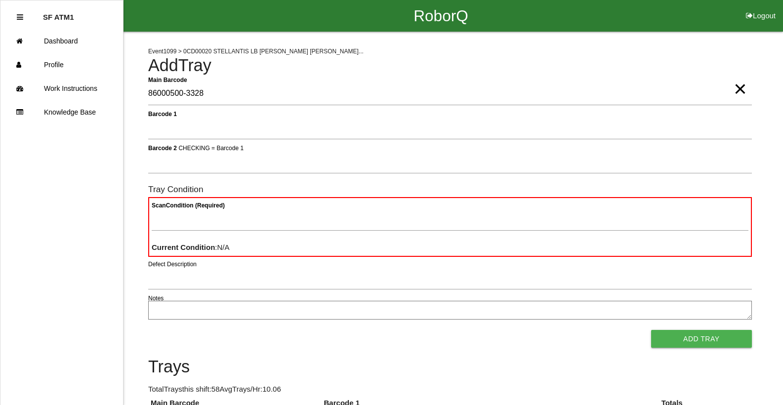
type Barcode "86000500-3328"
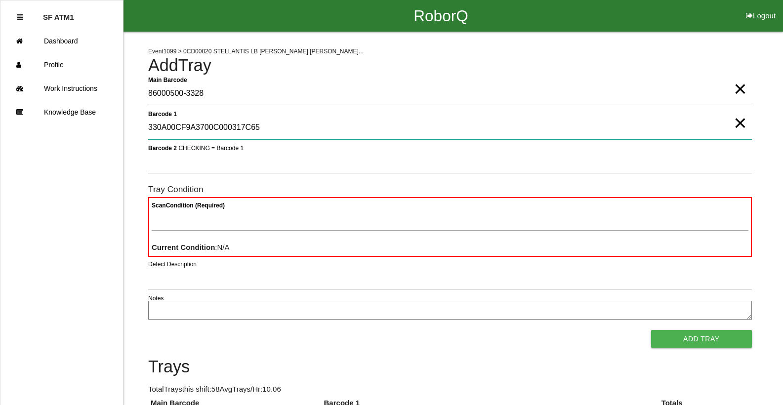
type 1 "330A00CF9A3700C000317C65"
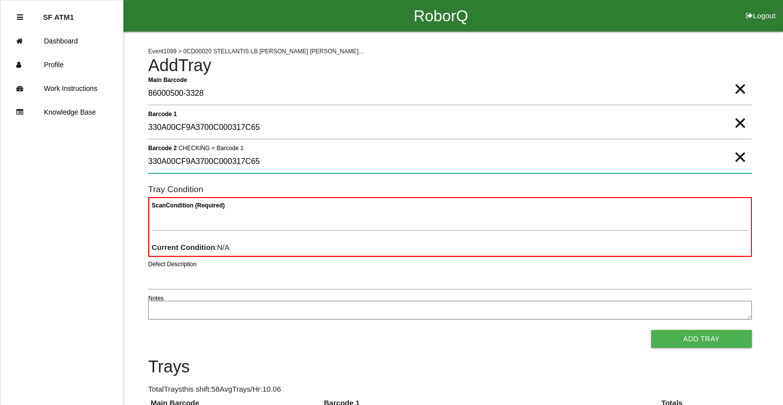
type 2 "330A00CF9A3700C000317C65"
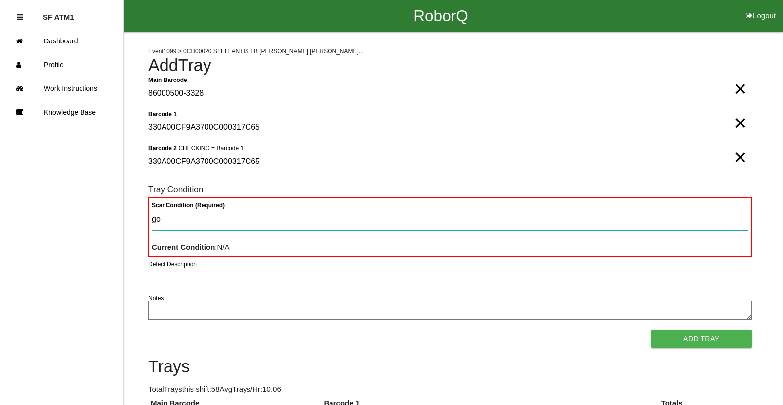
type Condition "goo"
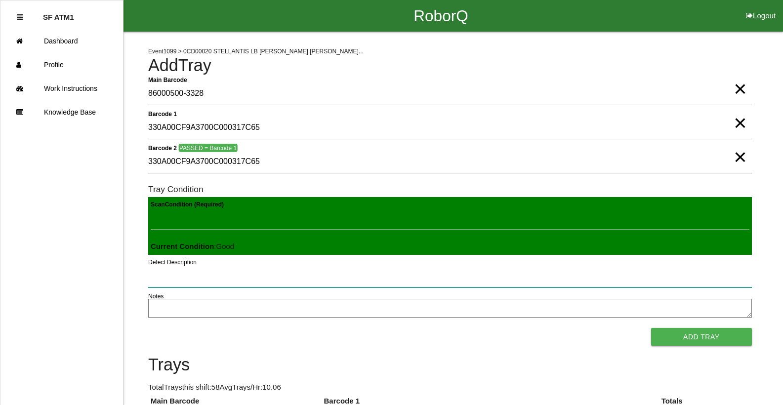
click at [651, 328] on button "Add Tray" at bounding box center [701, 337] width 101 height 18
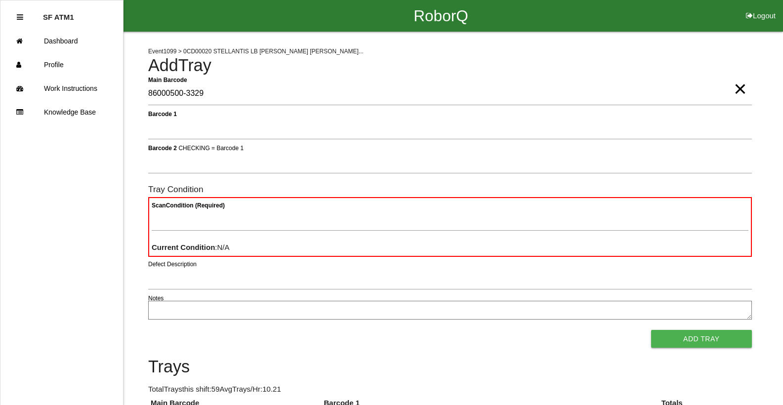
type Barcode "86000500-3329"
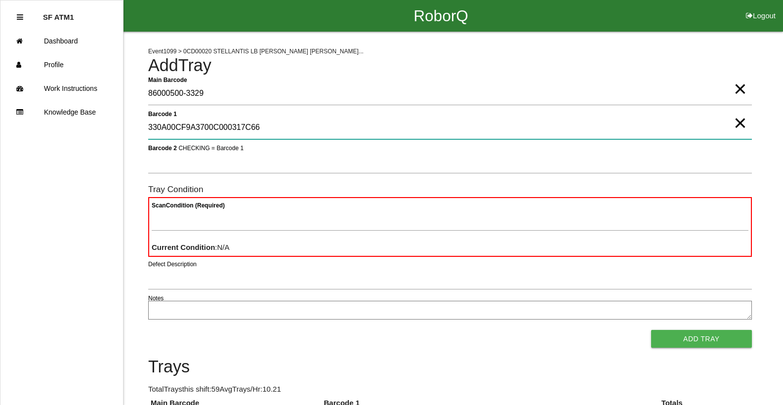
type 1 "330A00CF9A3700C000317C66"
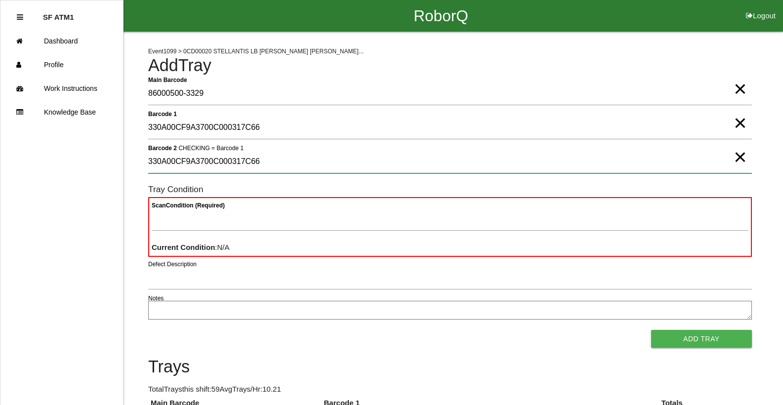
type 2 "330A00CF9A3700C000317C66"
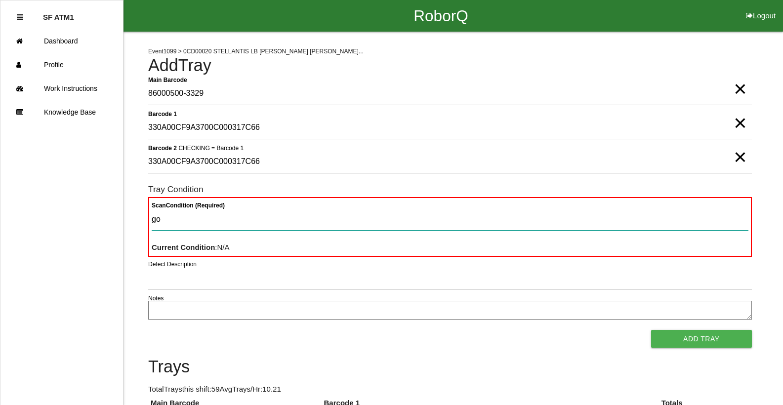
type Condition "goo"
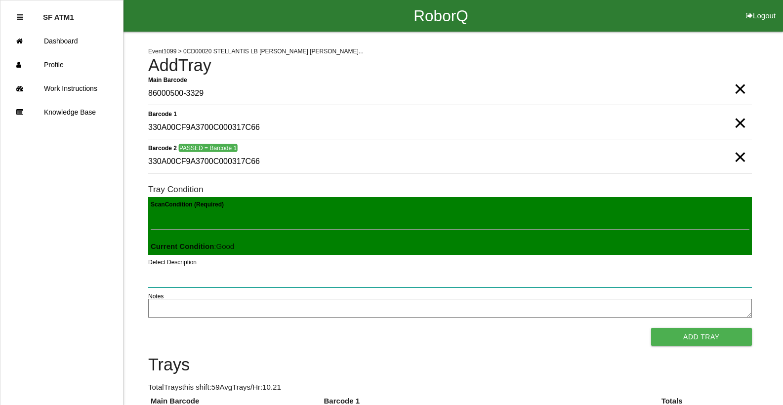
click at [651, 328] on button "Add Tray" at bounding box center [701, 337] width 101 height 18
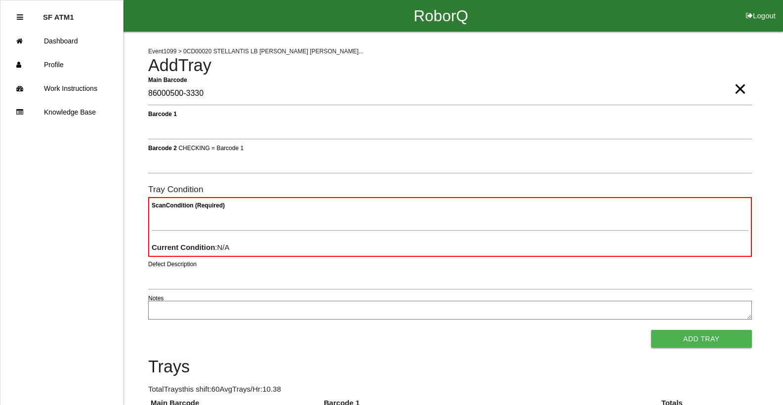
type Barcode "86000500-3330"
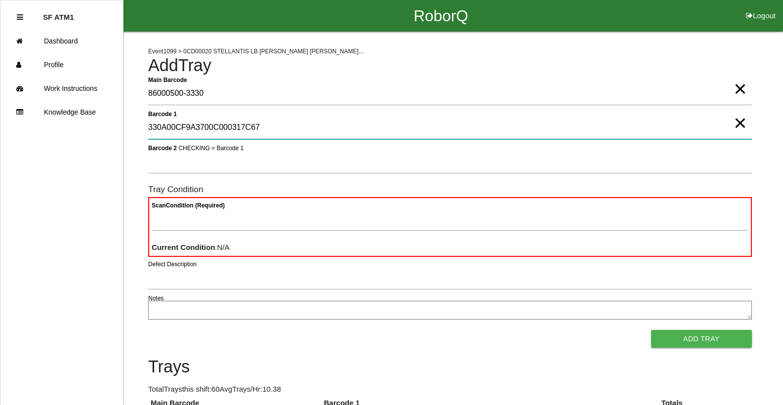
type 1 "330A00CF9A3700C000317C67"
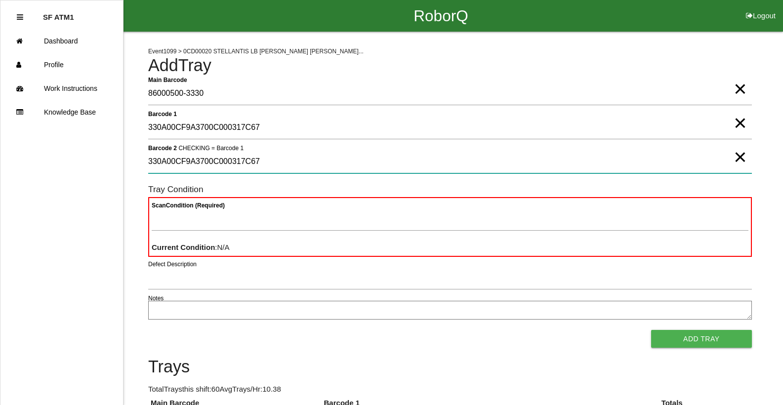
type 2 "330A00CF9A3700C000317C67"
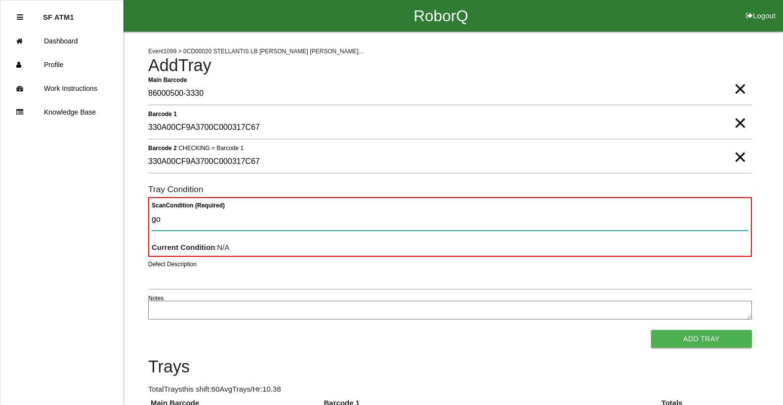
type Condition "goo"
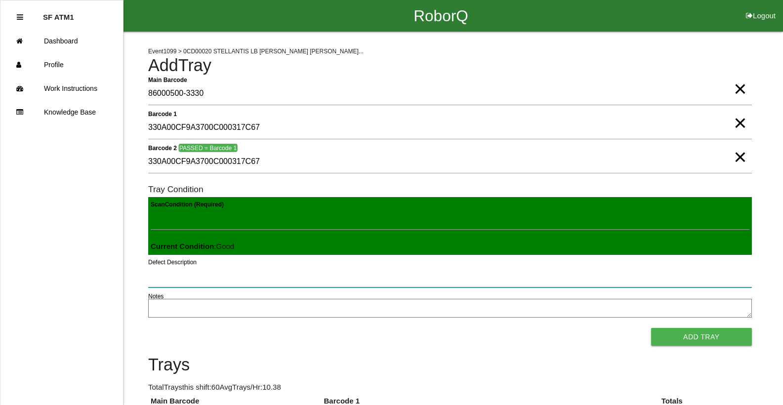
click at [651, 328] on button "Add Tray" at bounding box center [701, 337] width 101 height 18
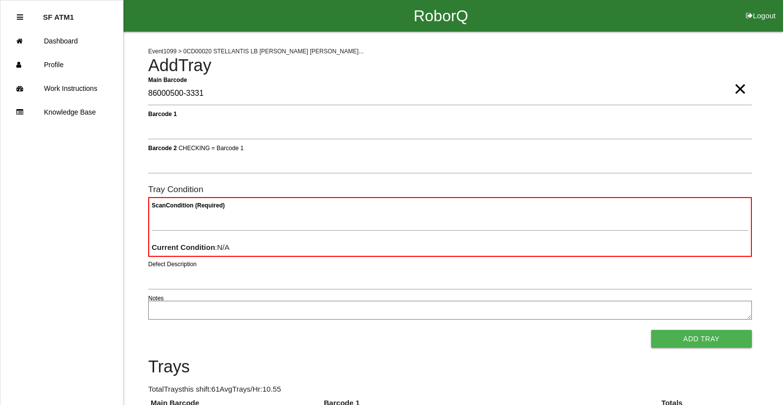
type Barcode "86000500-3331"
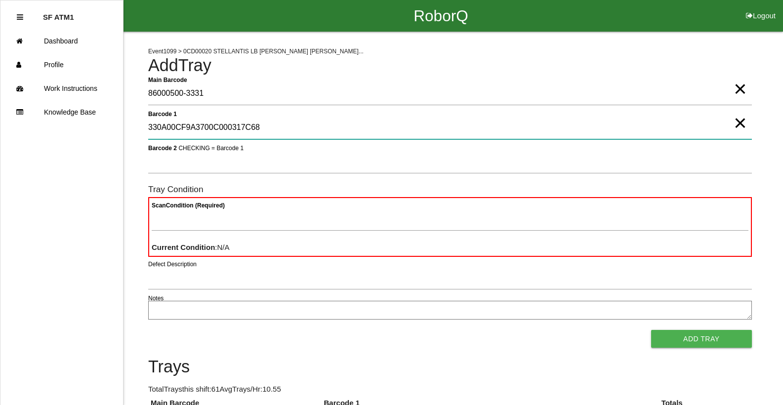
type 1 "330A00CF9A3700C000317C68"
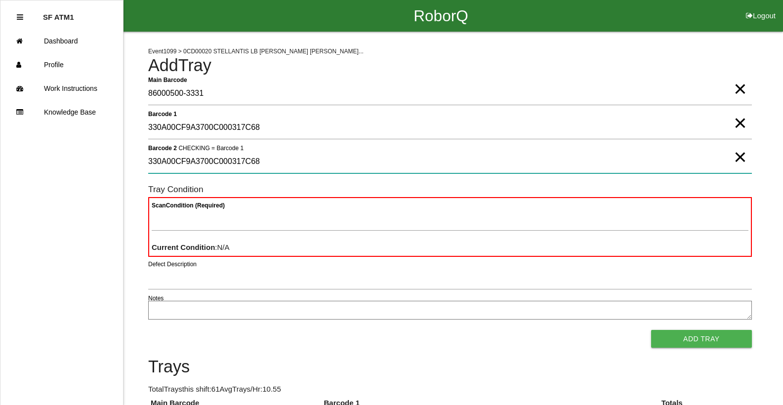
type 2 "330A00CF9A3700C000317C68"
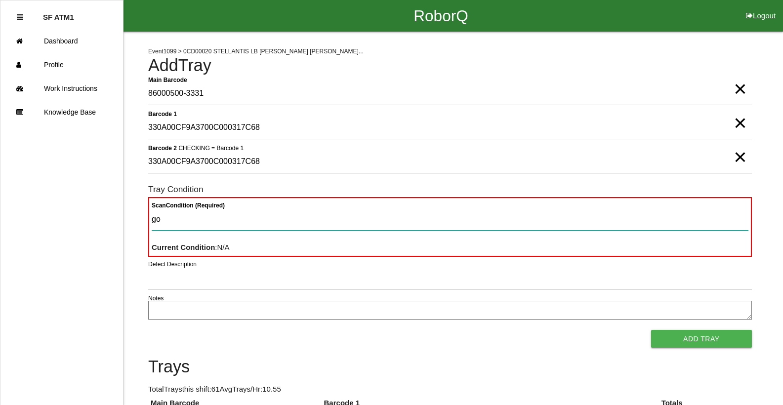
type Condition "goo"
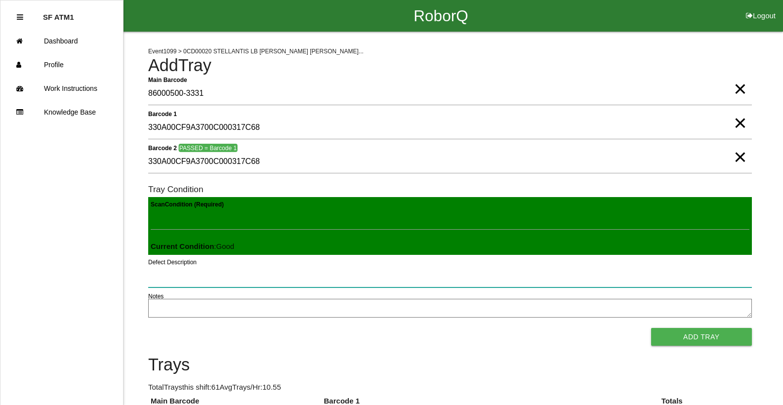
click at [651, 328] on button "Add Tray" at bounding box center [701, 337] width 101 height 18
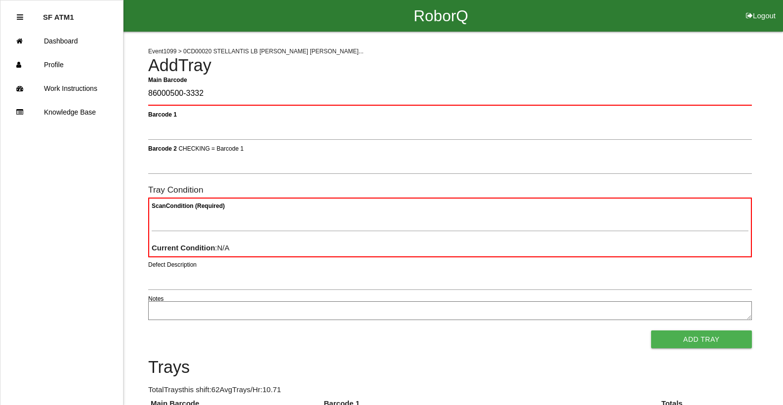
type Barcode "86000500-3332"
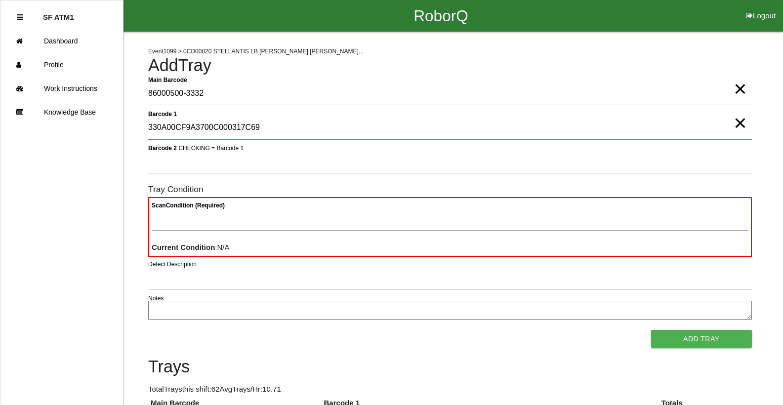
type 1 "330A00CF9A3700C000317C69"
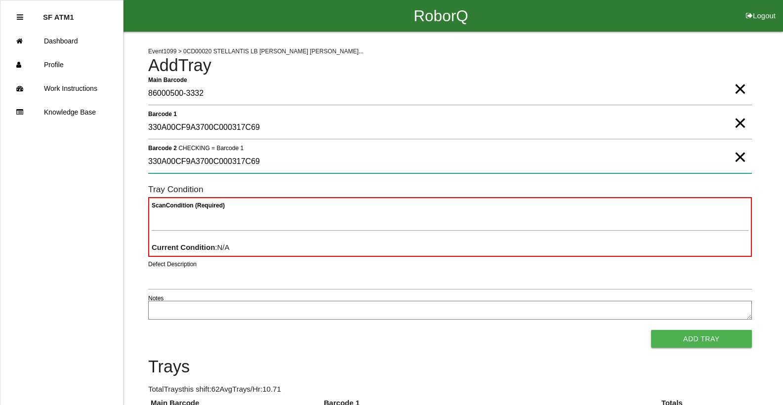
type 2 "330A00CF9A3700C000317C69"
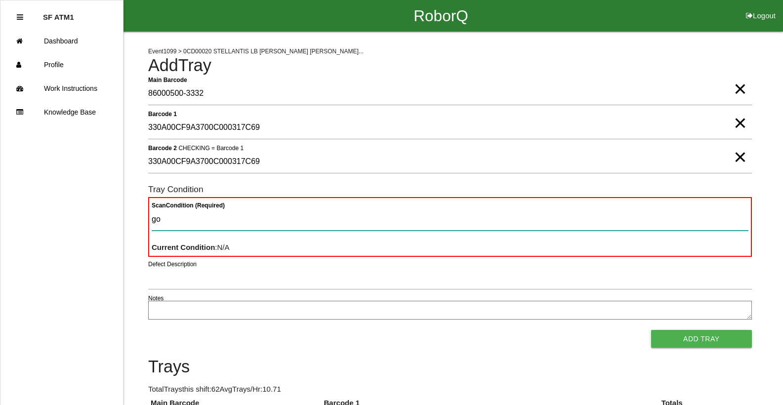
type Condition "goo"
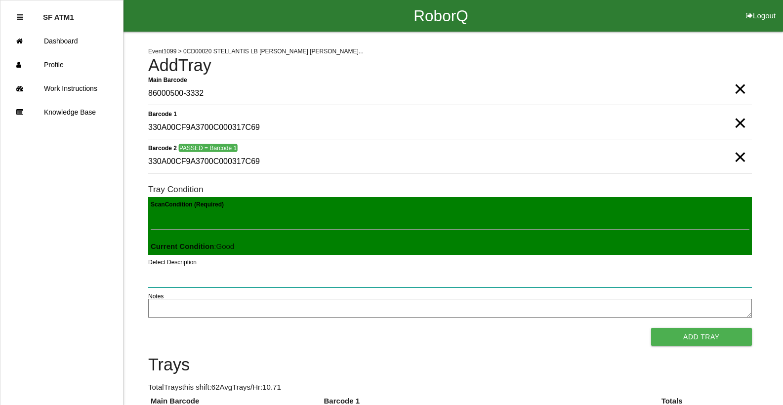
click at [651, 328] on button "Add Tray" at bounding box center [701, 337] width 101 height 18
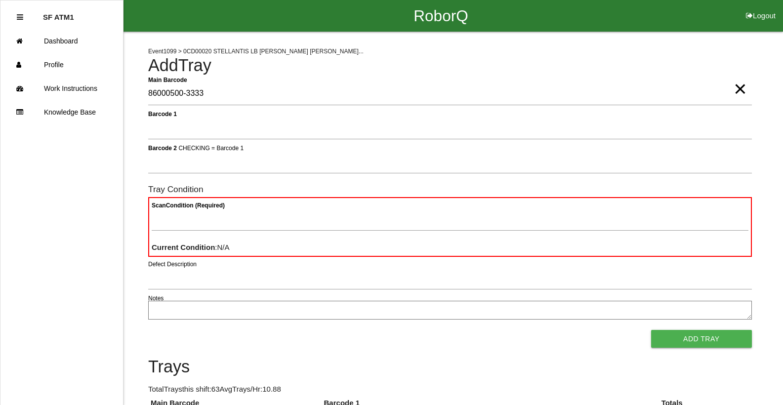
type Barcode "86000500-3333"
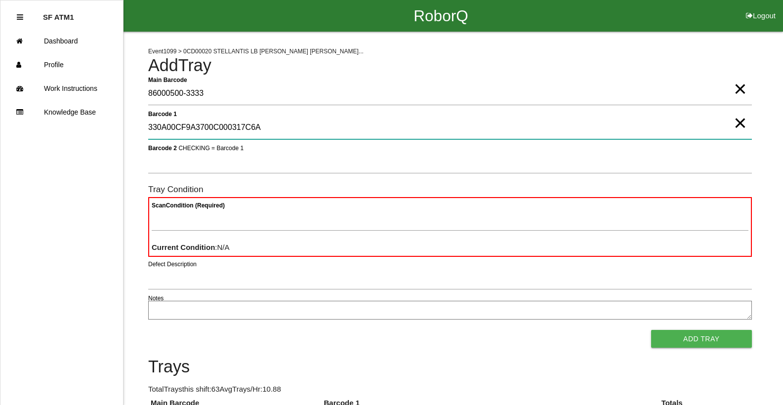
type 1 "330A00CF9A3700C000317C6A"
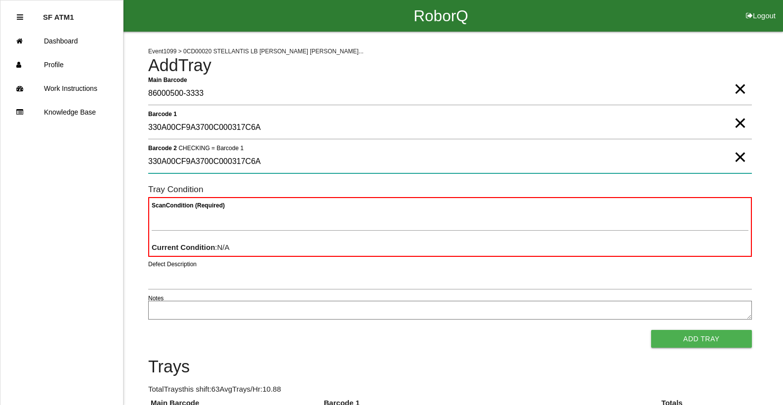
type 2 "330A00CF9A3700C000317C6A"
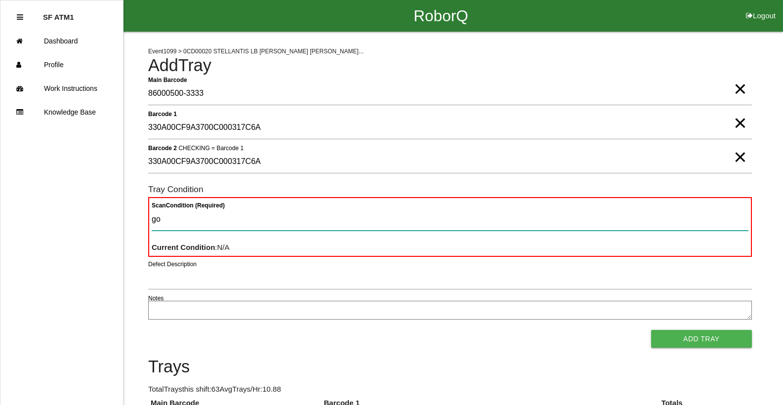
type Condition "goo"
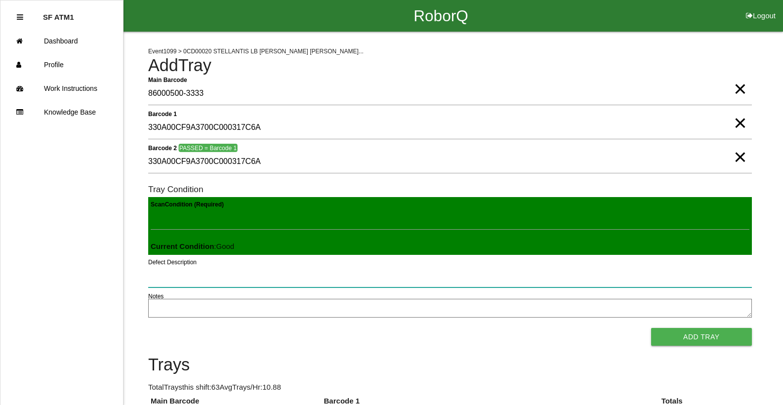
click at [651, 328] on button "Add Tray" at bounding box center [701, 337] width 101 height 18
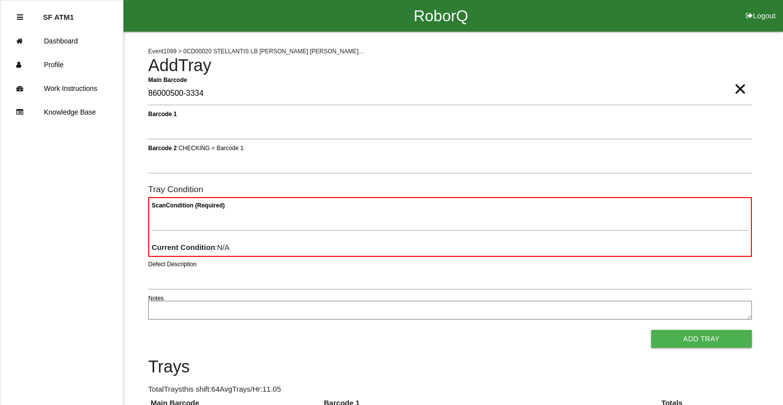
type Barcode "86000500-3334"
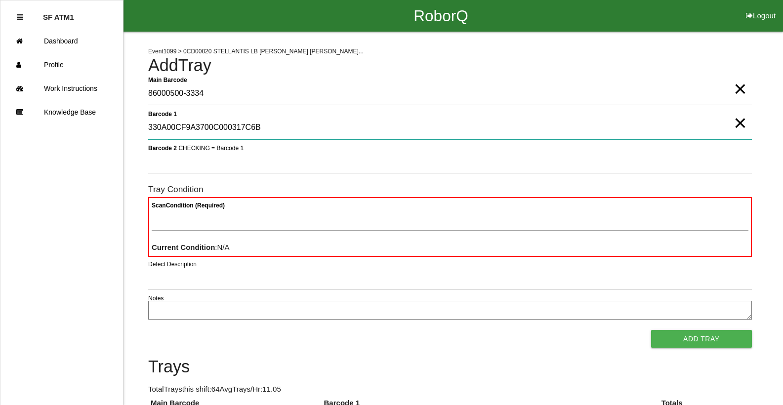
type 1 "330A00CF9A3700C000317C6B"
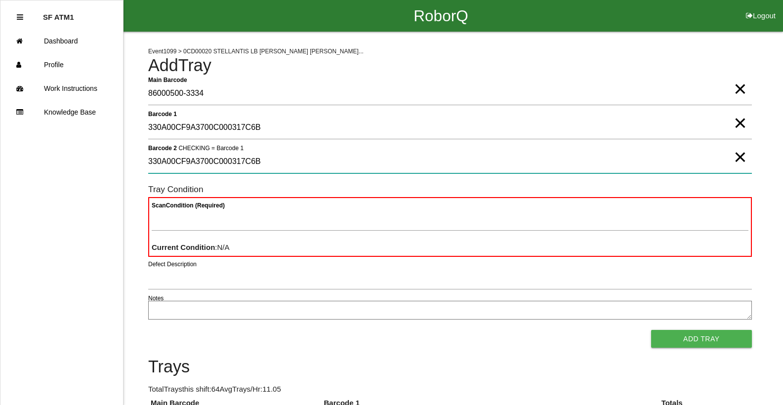
type 2 "330A00CF9A3700C000317C6B"
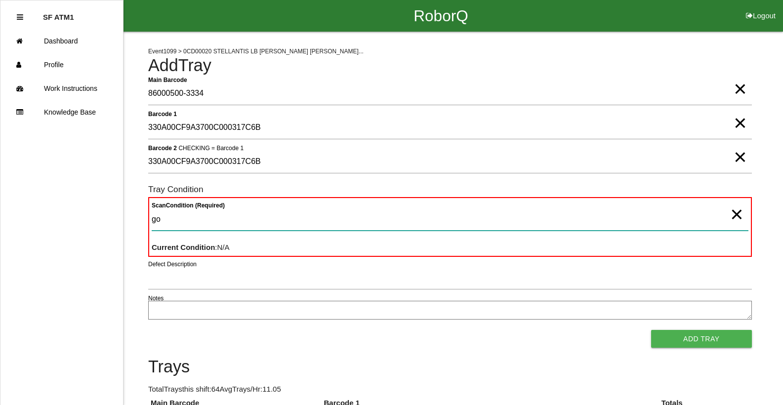
type Condition "goo"
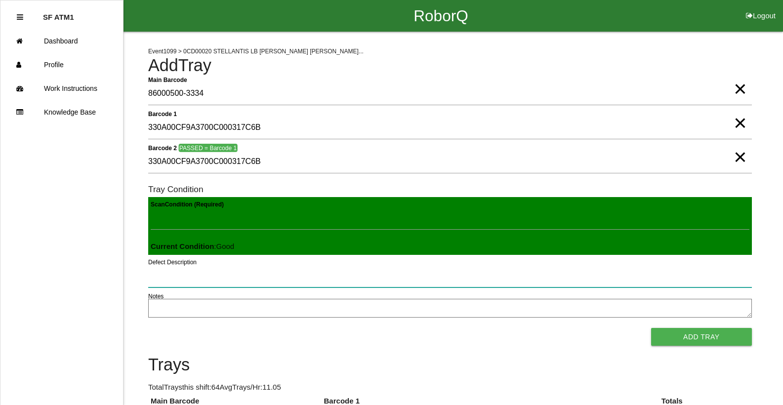
click at [651, 328] on button "Add Tray" at bounding box center [701, 337] width 101 height 18
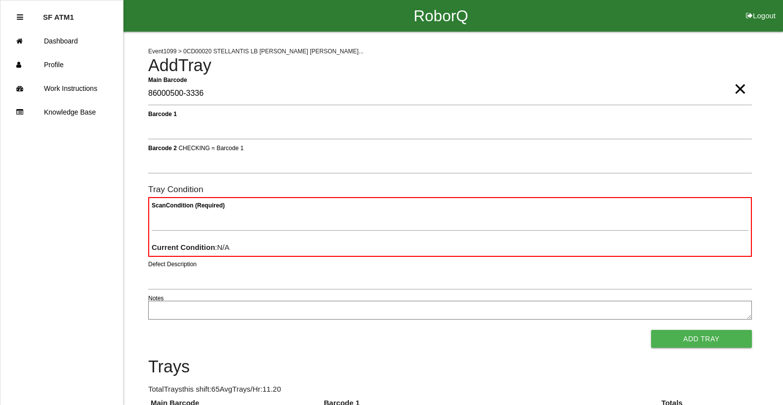
type Barcode "86000500-3336"
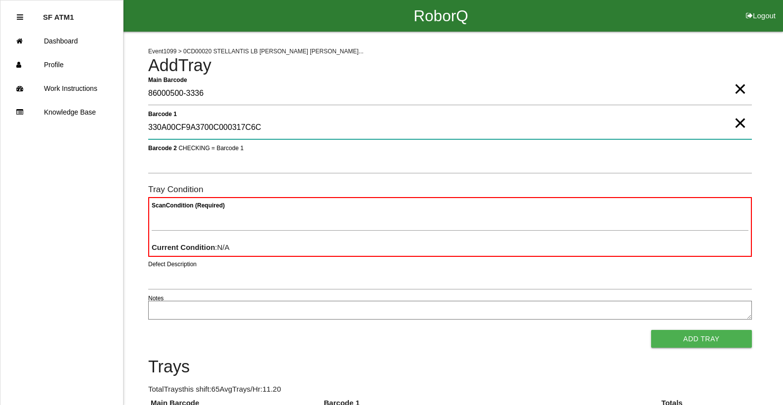
type 1 "330A00CF9A3700C000317C6C"
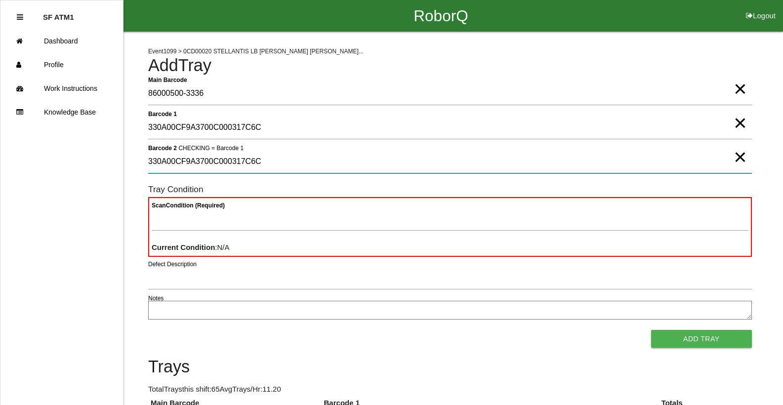
type 2 "330A00CF9A3700C000317C6C"
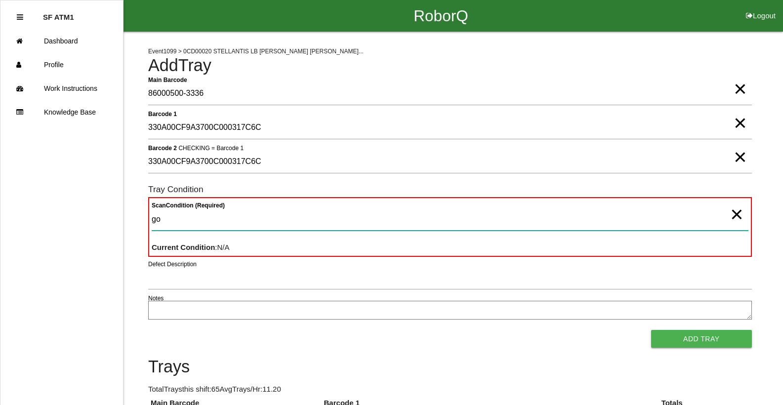
type Condition "goo"
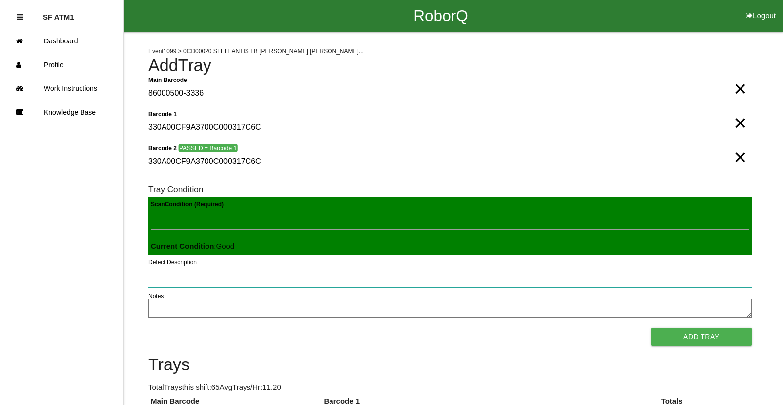
click at [651, 328] on button "Add Tray" at bounding box center [701, 337] width 101 height 18
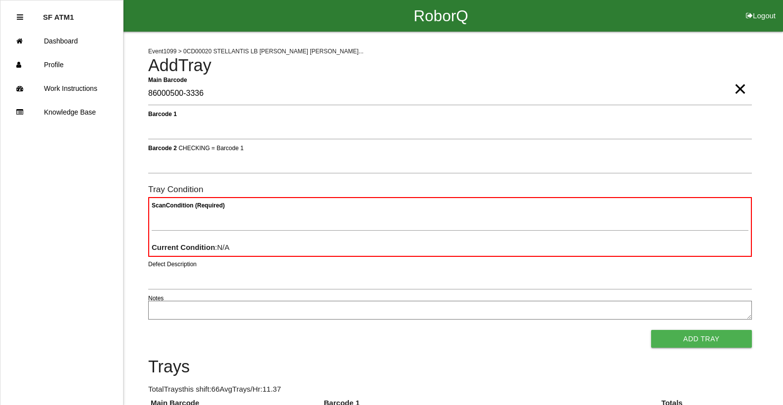
type Barcode "86000500-3336"
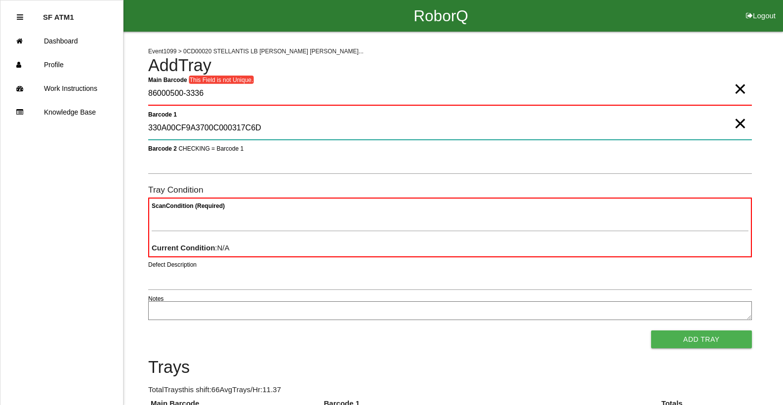
type 1 "330A00CF9A3700C000317C6D"
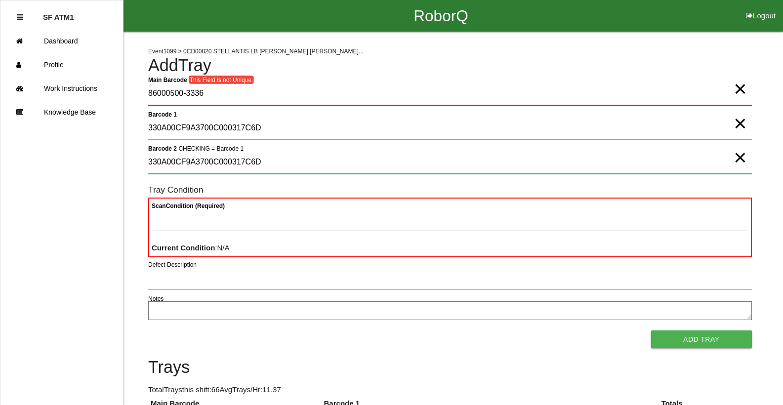
type 2 "330A00CF9A3700C000317C6D"
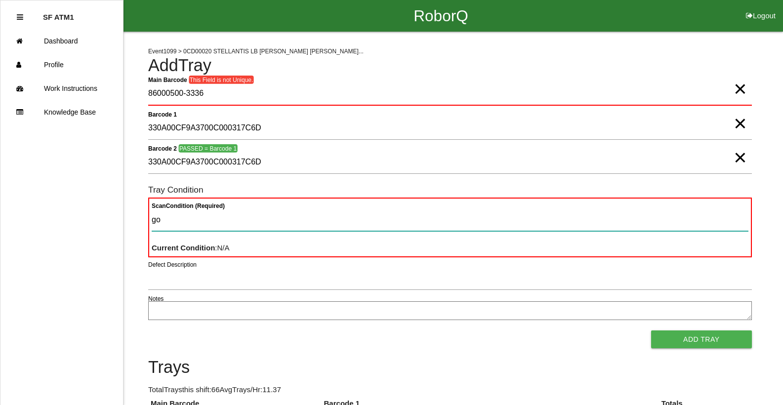
type Condition "goo"
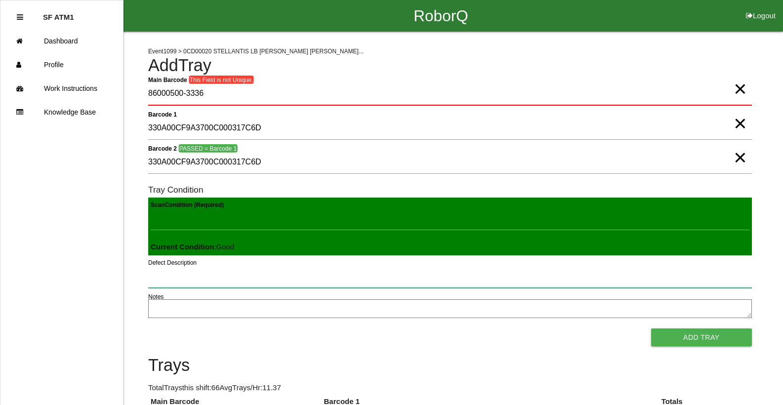
click at [651, 329] on button "Add Tray" at bounding box center [701, 338] width 101 height 18
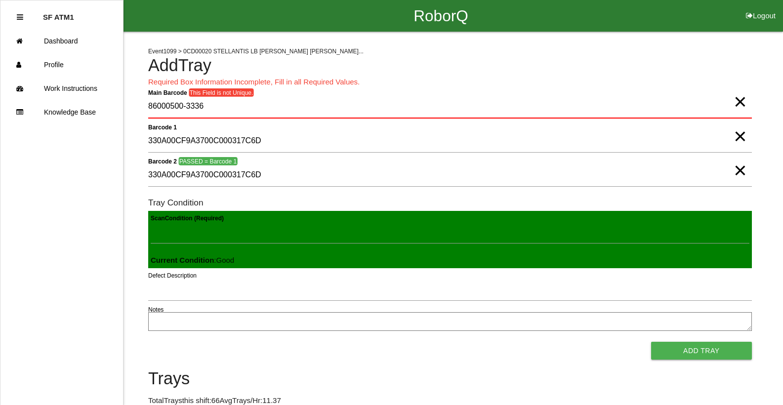
click at [738, 170] on span "×" at bounding box center [740, 161] width 13 height 20
click at [734, 136] on span "×" at bounding box center [740, 127] width 13 height 20
click at [744, 102] on span "×" at bounding box center [740, 92] width 13 height 20
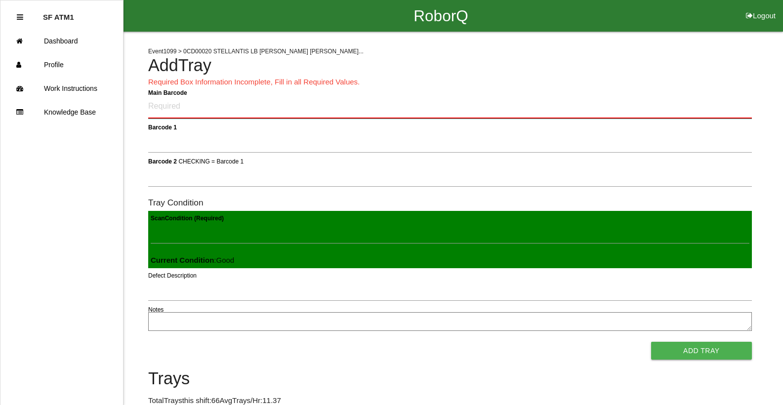
click at [722, 108] on Barcode "Main Barcode" at bounding box center [450, 106] width 604 height 23
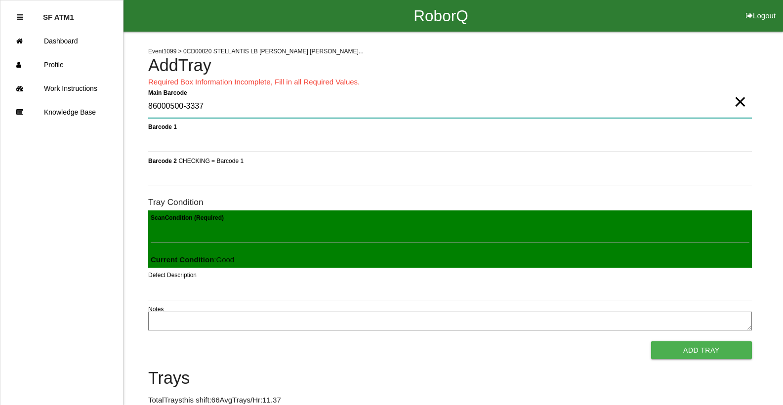
type Barcode "86000500-3337"
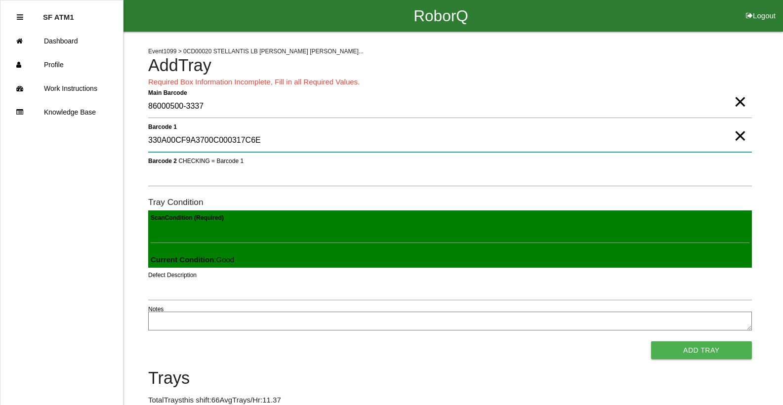
type 1 "330A00CF9A3700C000317C6E"
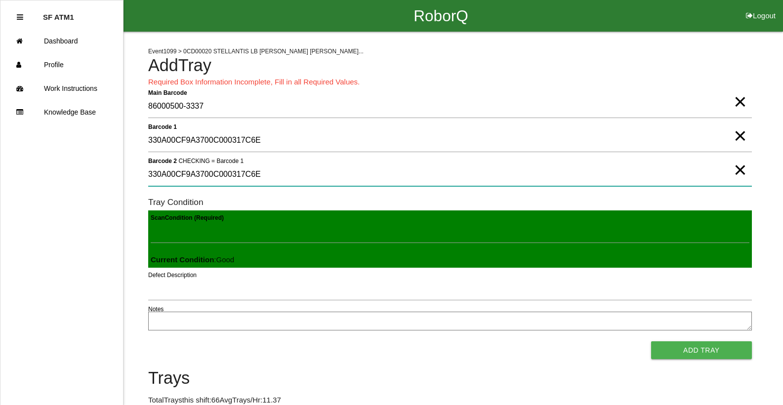
type 2 "330A00CF9A3700C000317C6E"
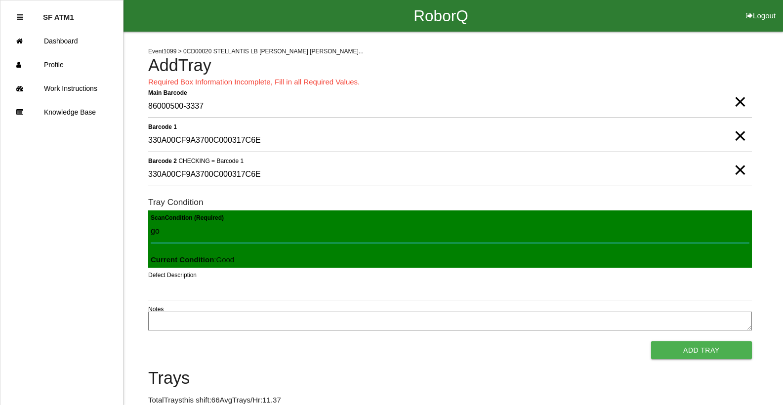
type Condition "goo"
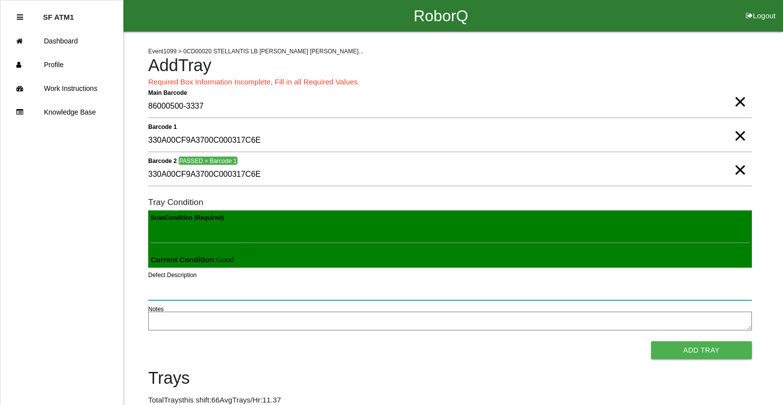
click at [651, 341] on button "Add Tray" at bounding box center [701, 350] width 101 height 18
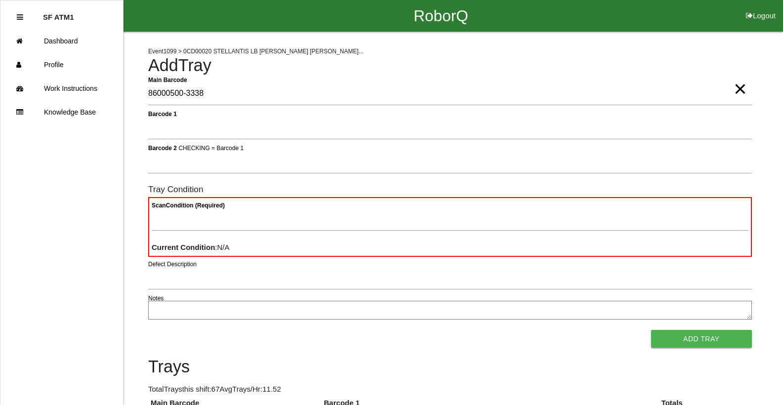
type Barcode "86000500-3338"
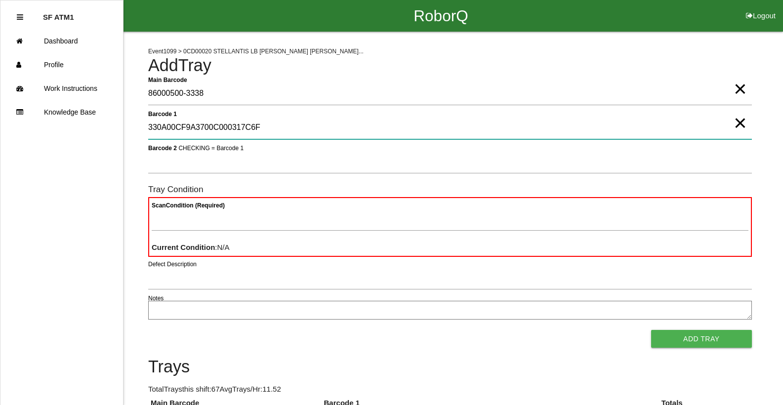
type 1 "330A00CF9A3700C000317C6F"
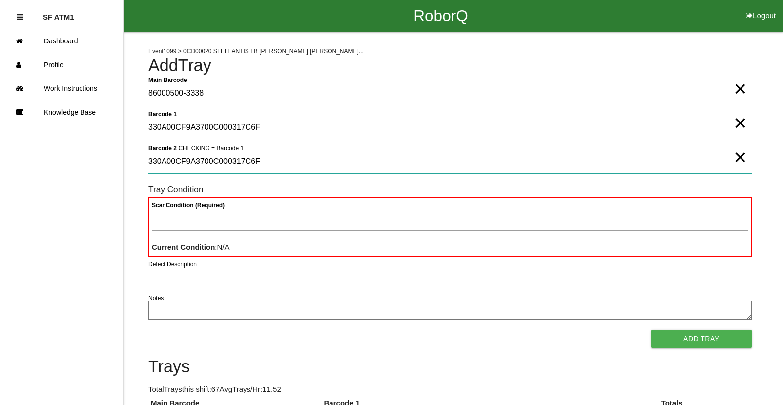
type 2 "330A00CF9A3700C000317C6F"
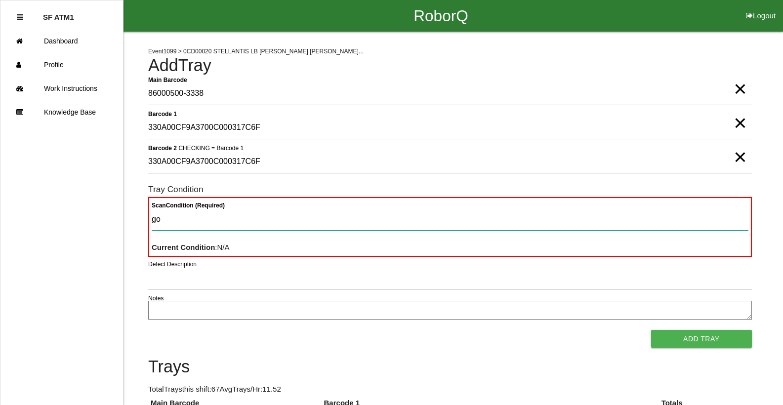
type Condition "goo"
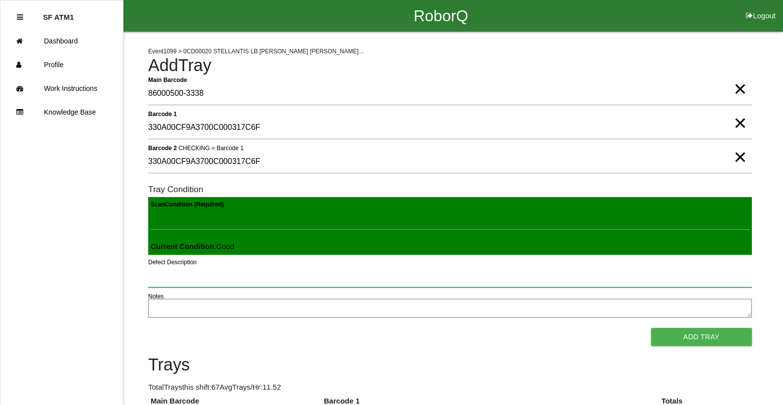
click at [651, 328] on button "Add Tray" at bounding box center [701, 337] width 101 height 18
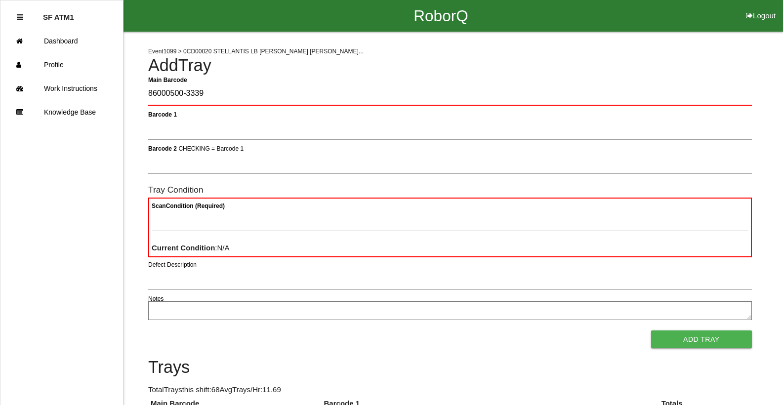
type Barcode "86000500-3339"
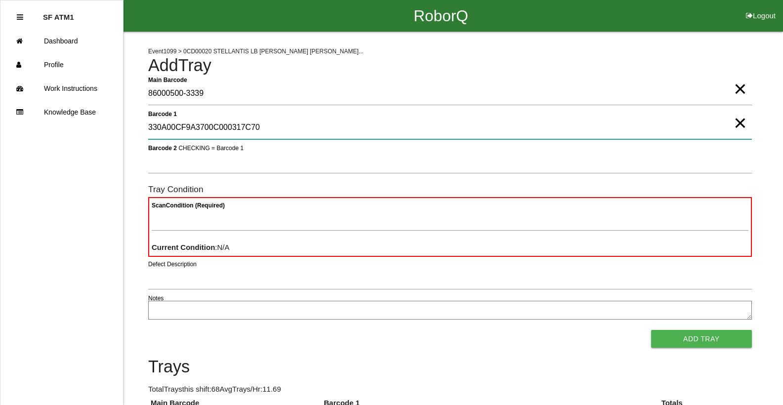
type 1 "330A00CF9A3700C000317C70"
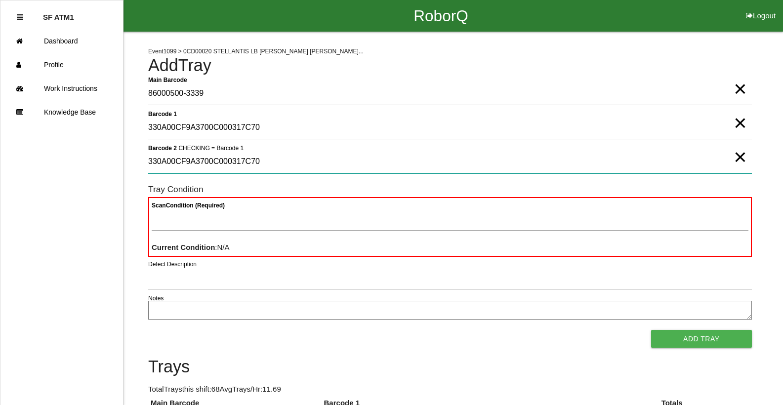
type 2 "330A00CF9A3700C000317C70"
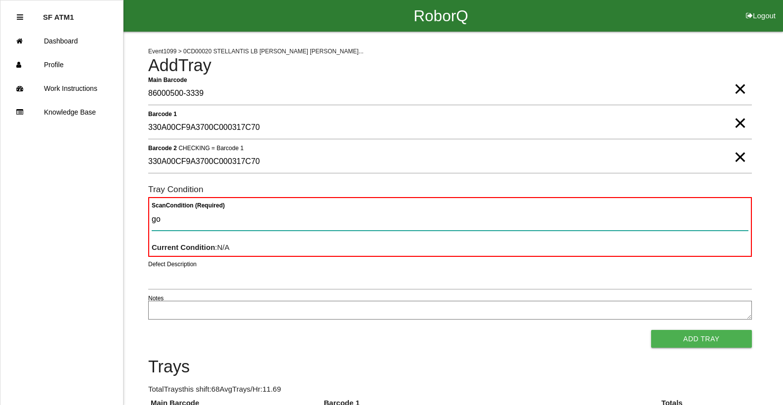
type Condition "goo"
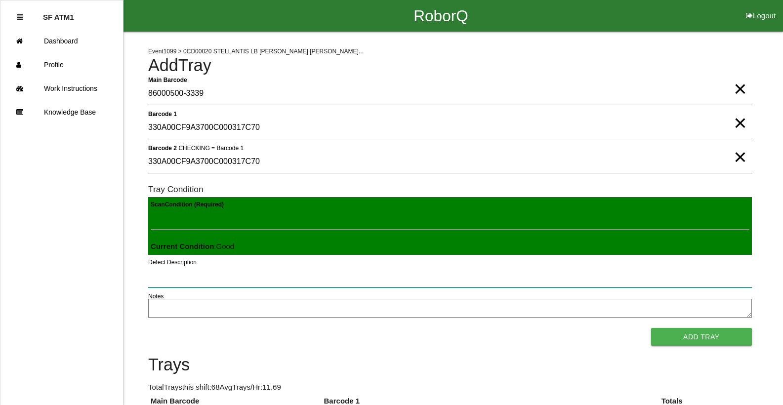
click at [651, 328] on button "Add Tray" at bounding box center [701, 337] width 101 height 18
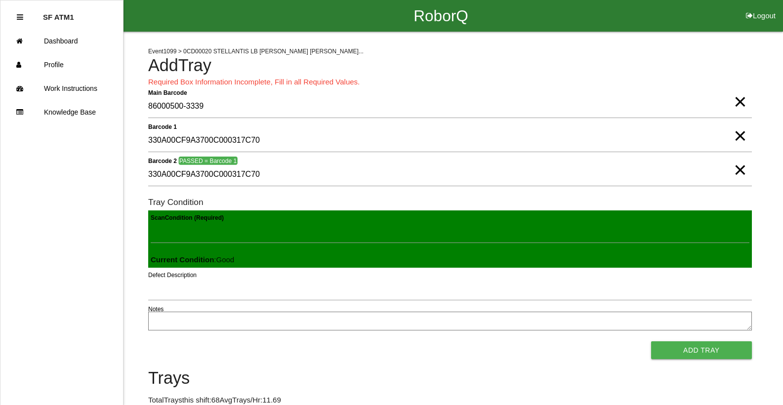
click at [741, 170] on span "×" at bounding box center [740, 160] width 13 height 20
click at [741, 134] on span "×" at bounding box center [740, 126] width 13 height 20
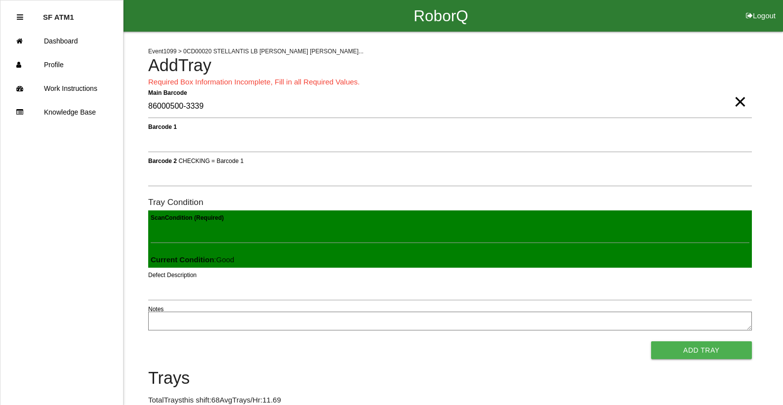
click at [744, 102] on span "×" at bounding box center [740, 92] width 13 height 20
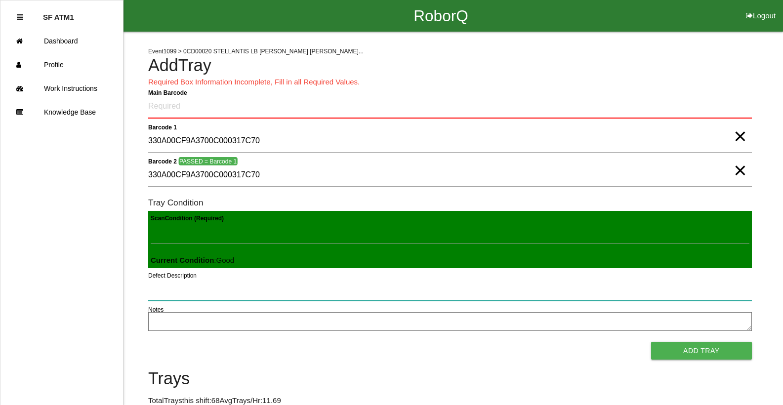
click at [651, 342] on button "Add Tray" at bounding box center [701, 351] width 101 height 18
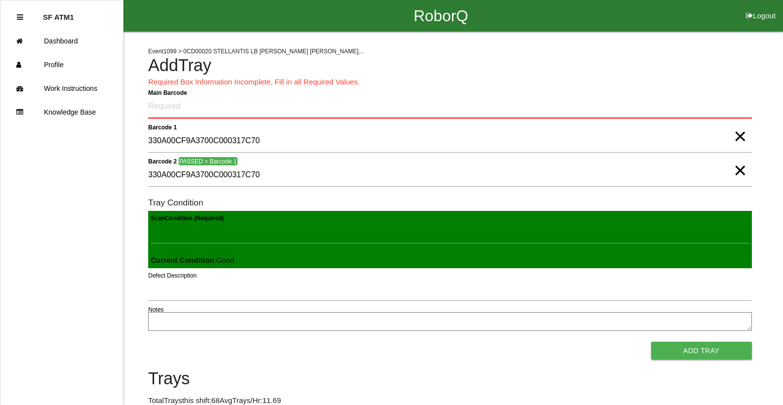
click at [743, 136] on span "×" at bounding box center [740, 127] width 13 height 20
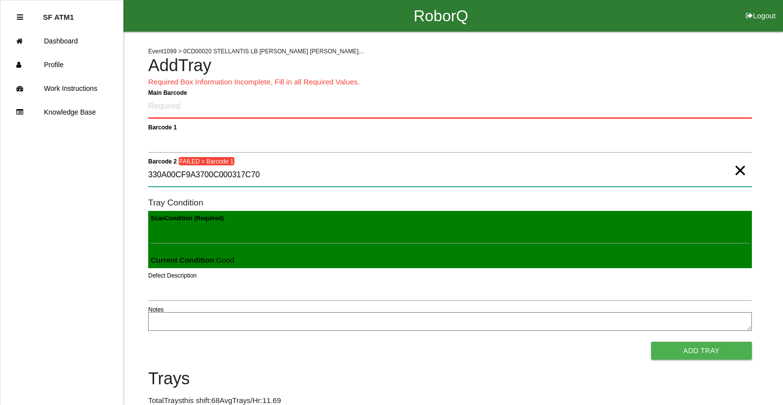
click at [738, 183] on div "Barcode 2 FAILED = Barcode 1 330A00CF9A3700C000317C70 ×" at bounding box center [450, 177] width 604 height 27
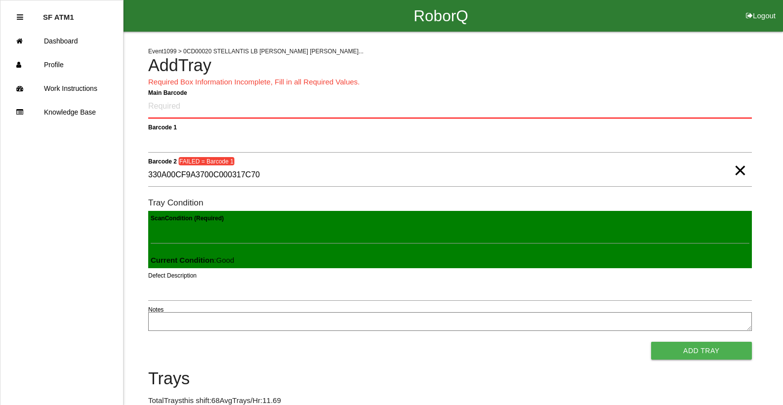
click at [738, 170] on span "×" at bounding box center [740, 161] width 13 height 20
click at [676, 113] on Barcode "Main Barcode" at bounding box center [450, 106] width 604 height 23
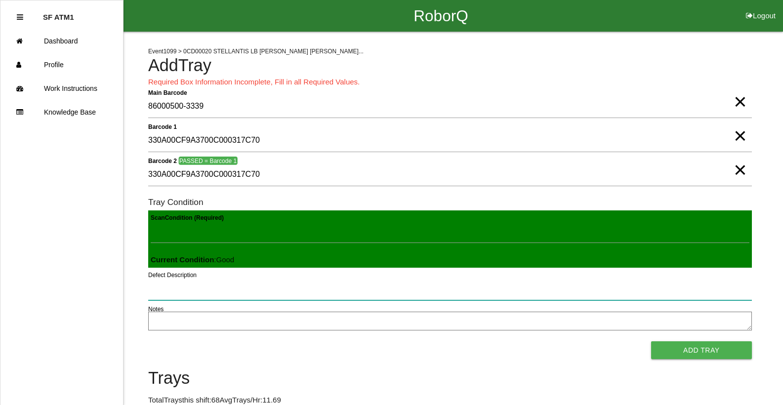
click at [651, 341] on button "Add Tray" at bounding box center [701, 350] width 101 height 18
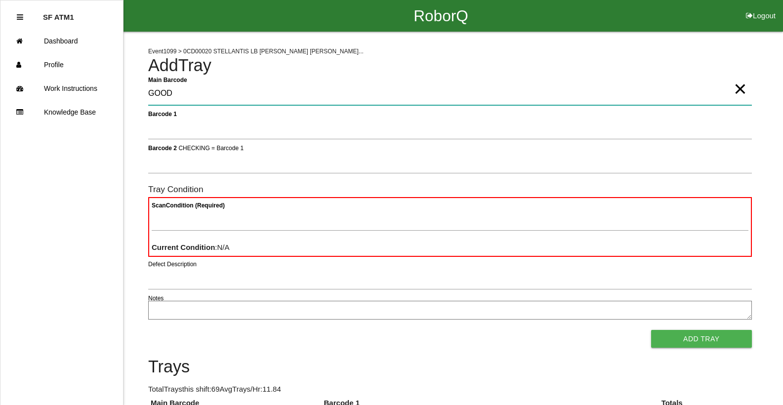
click at [650, 94] on Barcode "GOOD" at bounding box center [450, 94] width 604 height 23
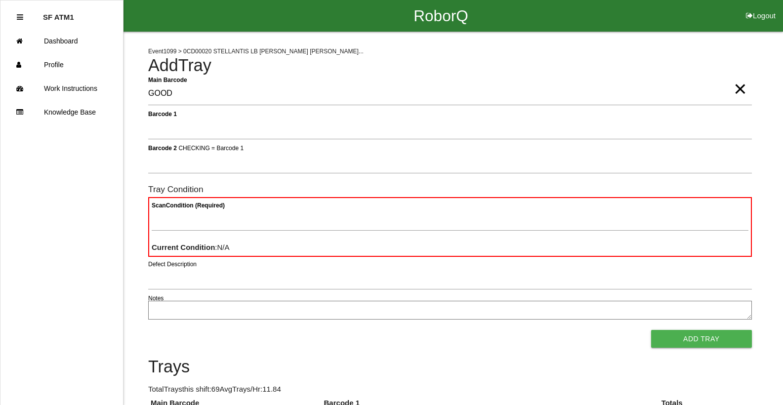
drag, startPoint x: 740, startPoint y: 89, endPoint x: 720, endPoint y: 96, distance: 20.8
click at [739, 89] on span "×" at bounding box center [740, 79] width 13 height 20
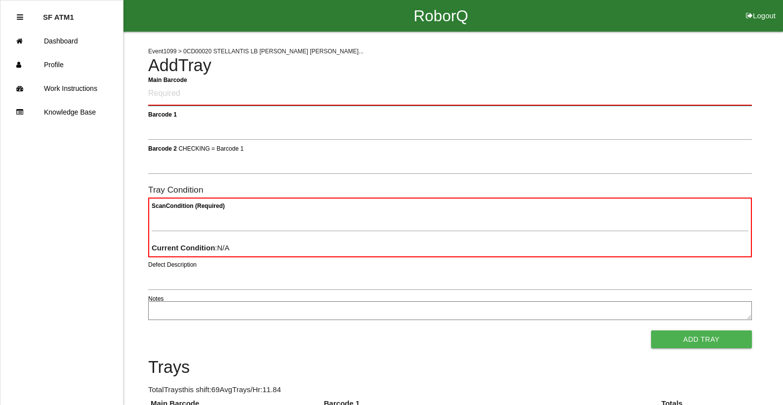
click at [712, 101] on Barcode "Main Barcode" at bounding box center [450, 94] width 604 height 23
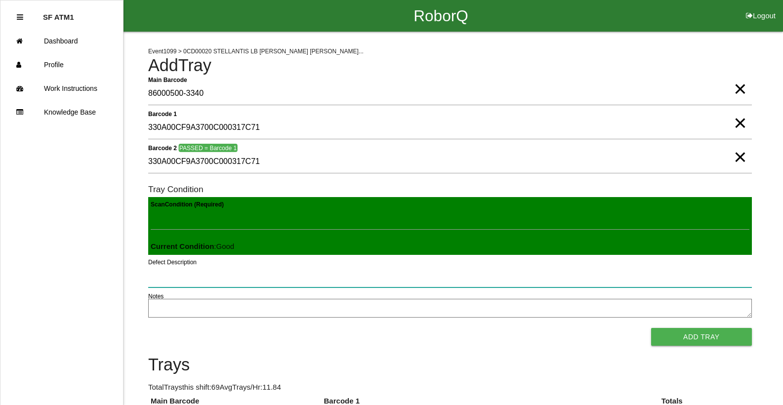
click at [651, 328] on button "Add Tray" at bounding box center [701, 337] width 101 height 18
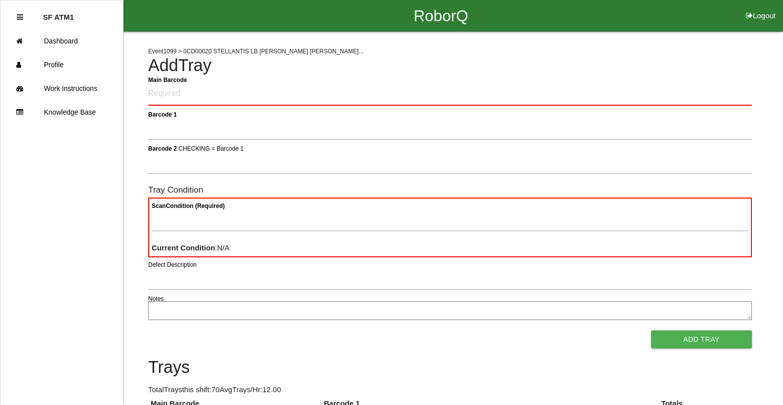
click at [738, 94] on Barcode "Main Barcode" at bounding box center [450, 94] width 604 height 23
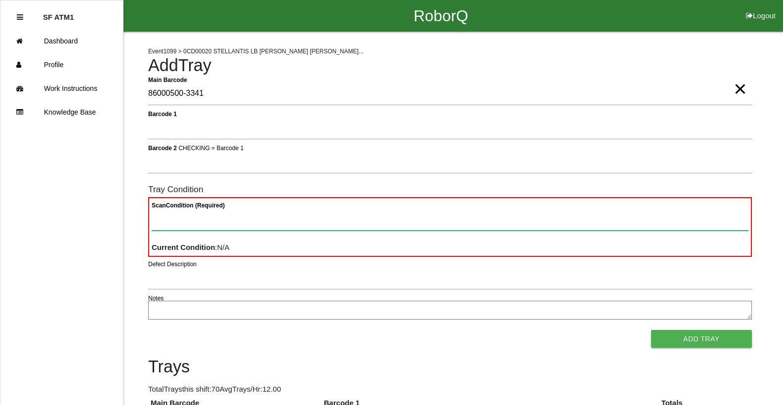
click at [453, 217] on Condition "Scan Condition (Required)" at bounding box center [450, 219] width 597 height 23
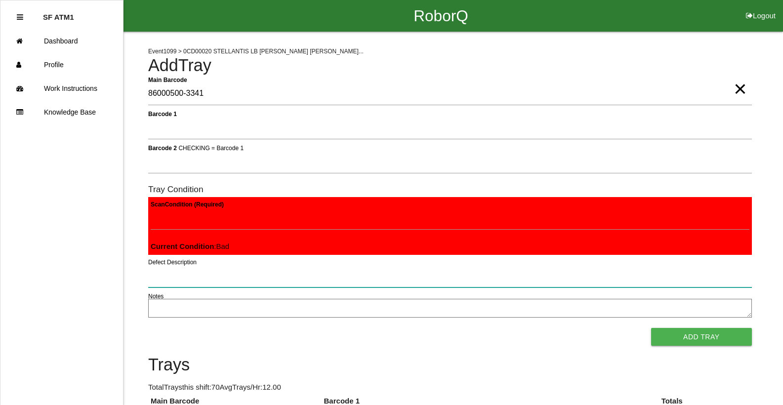
click at [651, 328] on button "Add Tray" at bounding box center [701, 337] width 101 height 18
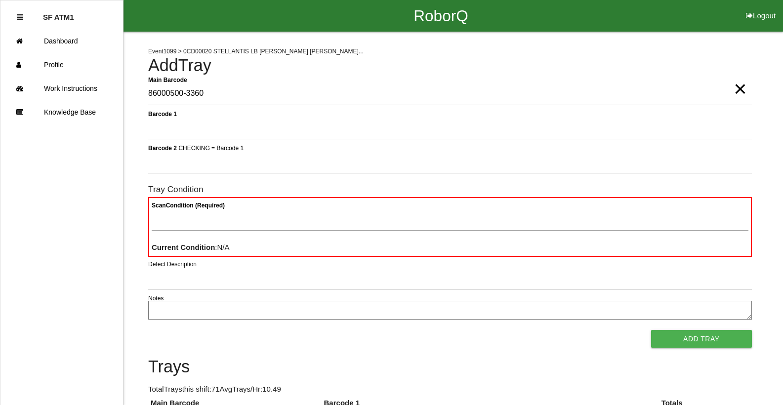
drag, startPoint x: 477, startPoint y: 174, endPoint x: 457, endPoint y: 169, distance: 21.0
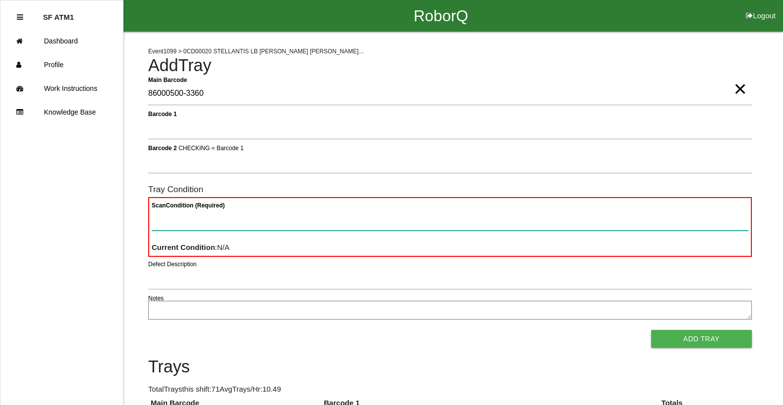
drag, startPoint x: 457, startPoint y: 169, endPoint x: 389, endPoint y: 221, distance: 85.9
click at [389, 221] on Condition "Scan Condition (Required)" at bounding box center [450, 219] width 597 height 23
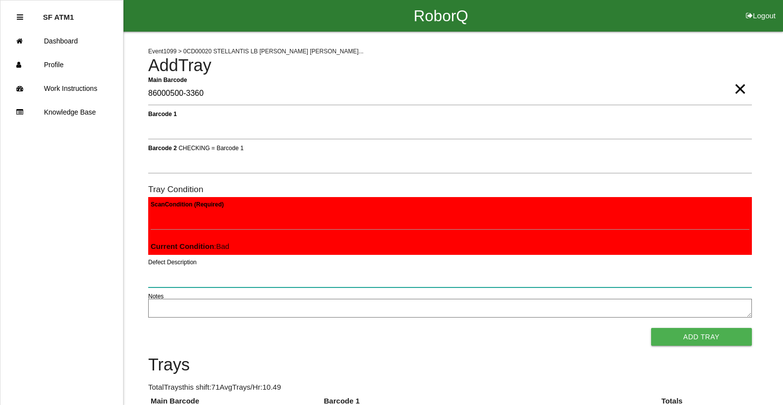
click at [651, 328] on button "Add Tray" at bounding box center [701, 337] width 101 height 18
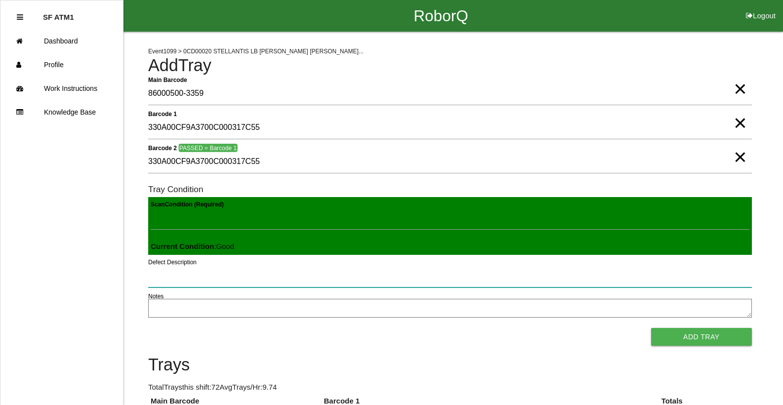
click at [651, 328] on button "Add Tray" at bounding box center [701, 337] width 101 height 18
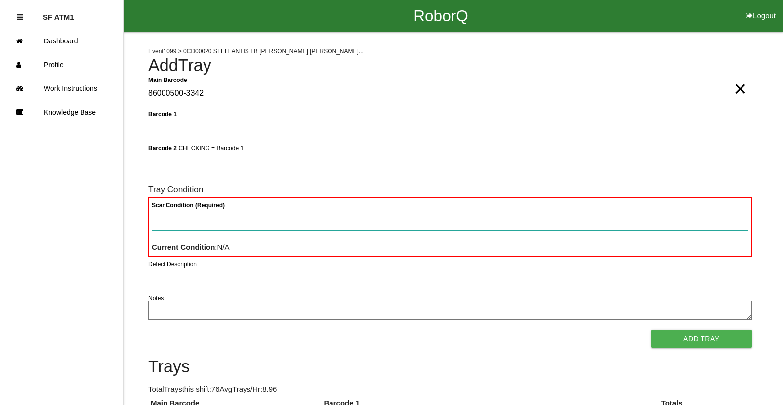
click at [516, 213] on Condition "Scan Condition (Required)" at bounding box center [450, 219] width 597 height 23
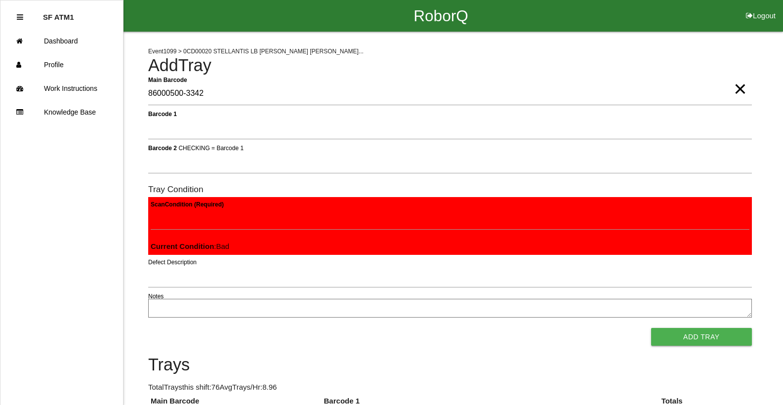
click at [651, 328] on button "Add Tray" at bounding box center [701, 337] width 101 height 18
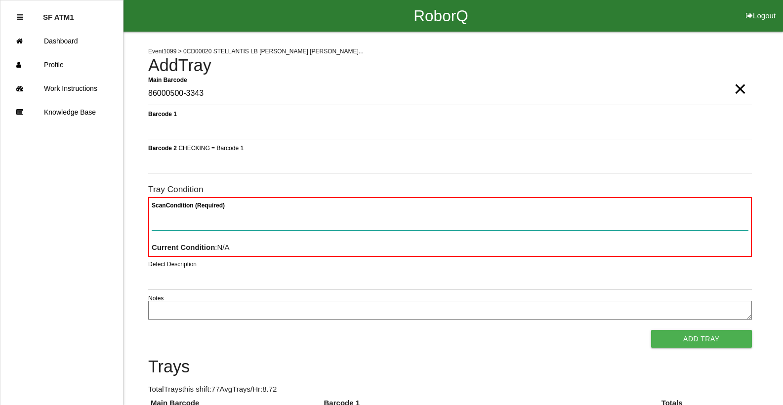
click at [591, 213] on Condition "Scan Condition (Required)" at bounding box center [450, 219] width 597 height 23
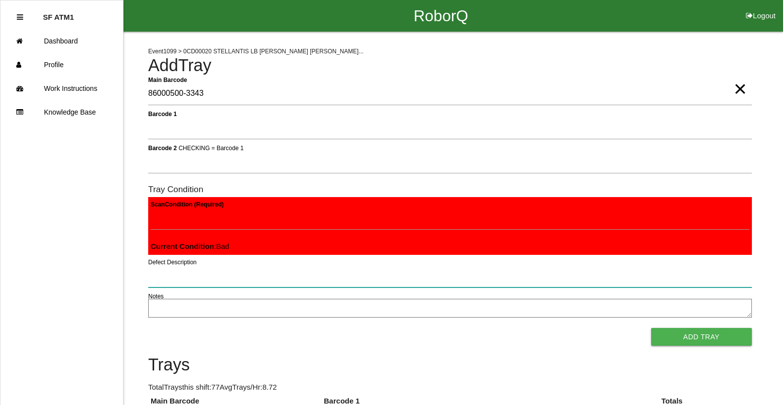
click at [651, 328] on button "Add Tray" at bounding box center [701, 337] width 101 height 18
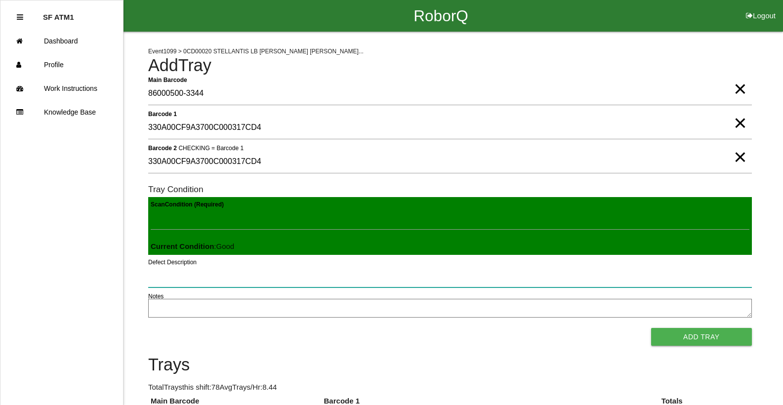
click at [651, 328] on button "Add Tray" at bounding box center [701, 337] width 101 height 18
